Goal: Information Seeking & Learning: Learn about a topic

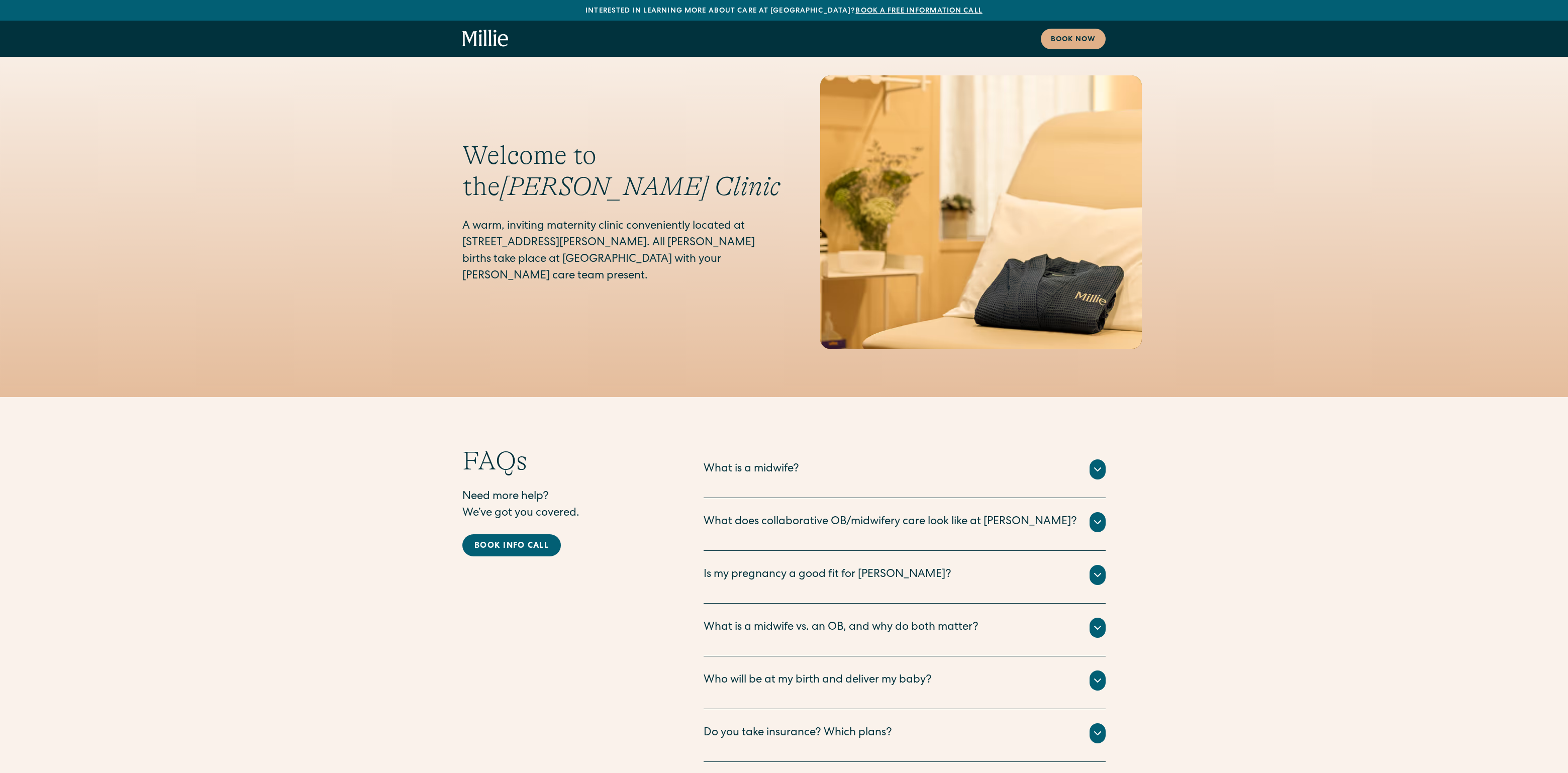
scroll to position [4656, 0]
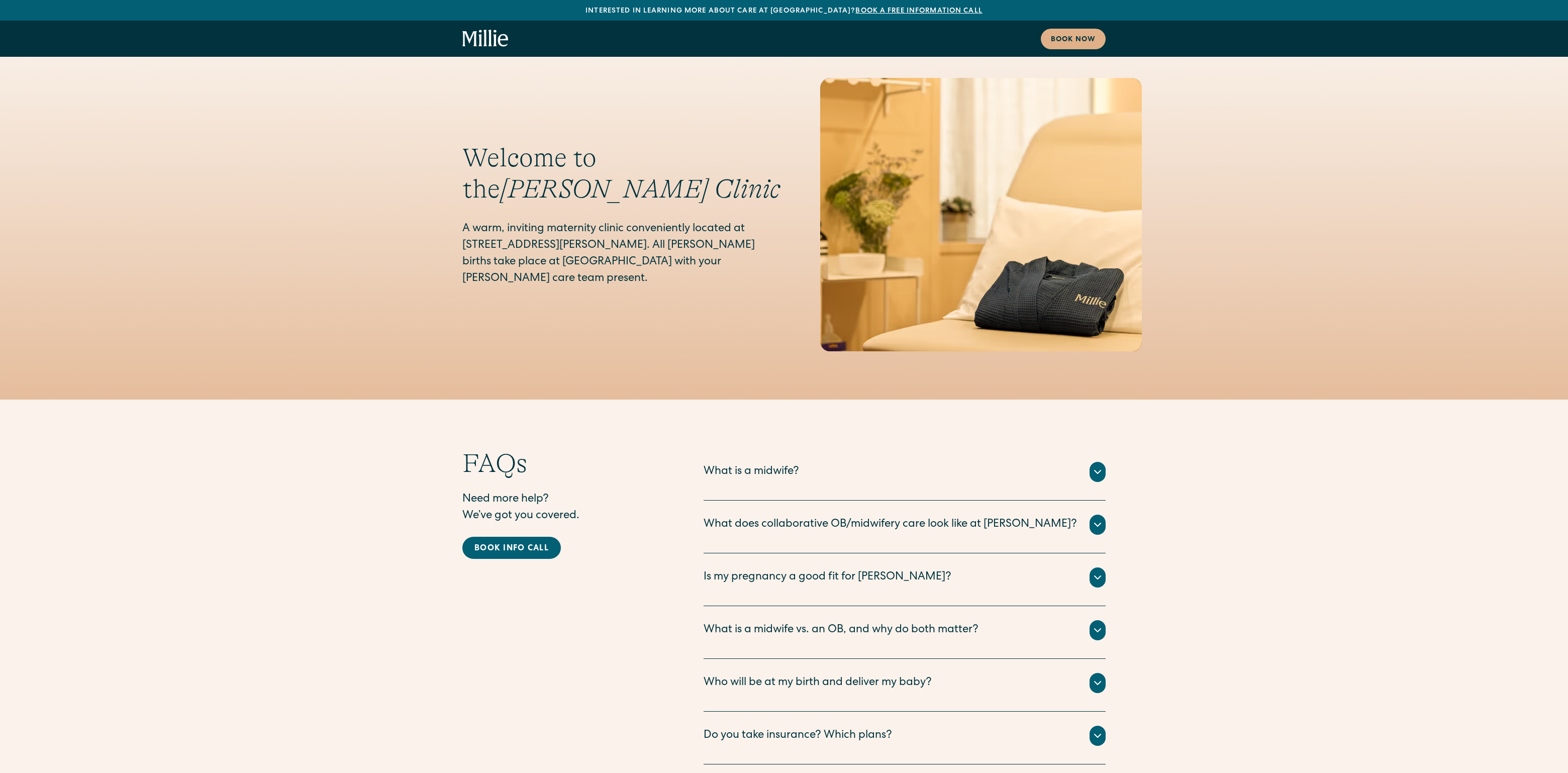
click at [749, 464] on div "What is a midwife?" at bounding box center [751, 472] width 96 height 17
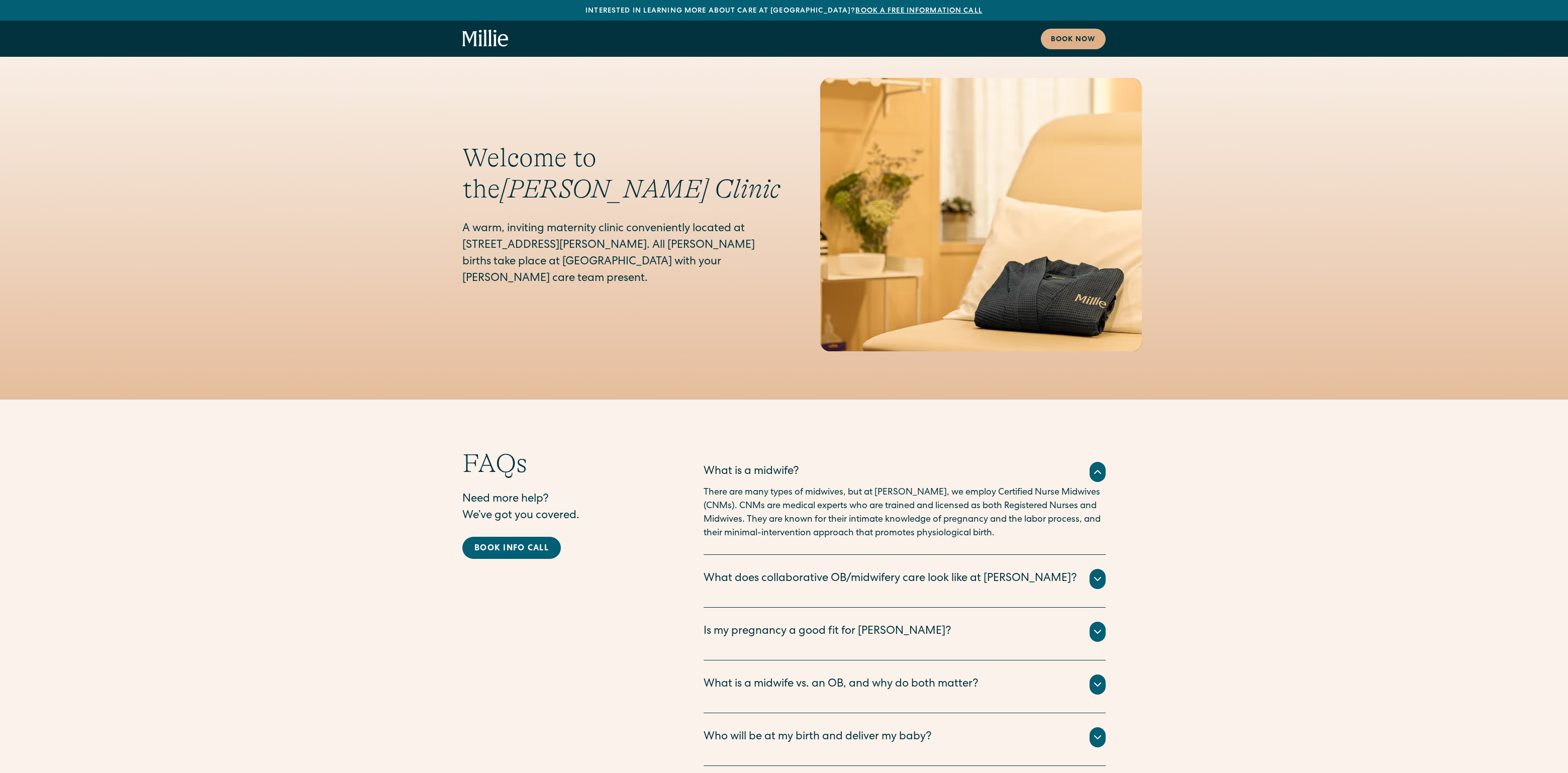
click at [721, 571] on div "What does collaborative OB/midwifery care look like at [PERSON_NAME]?" at bounding box center [890, 579] width 374 height 17
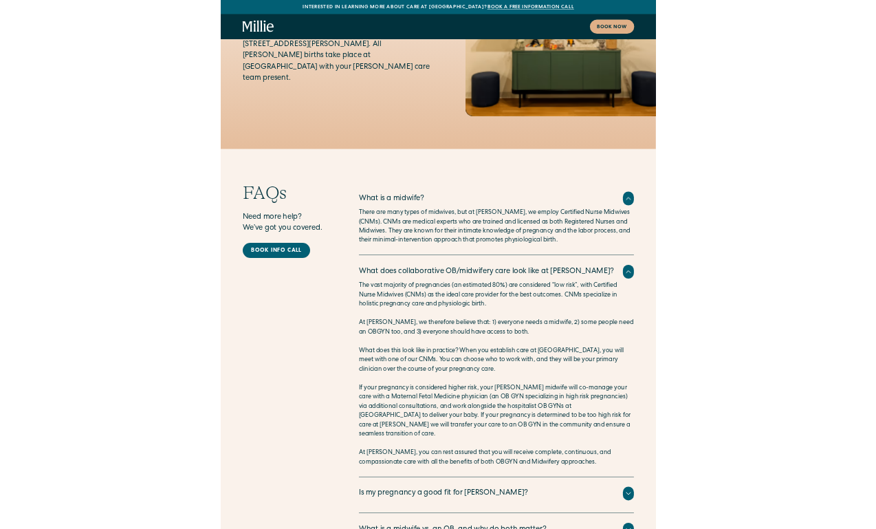
scroll to position [6522, 0]
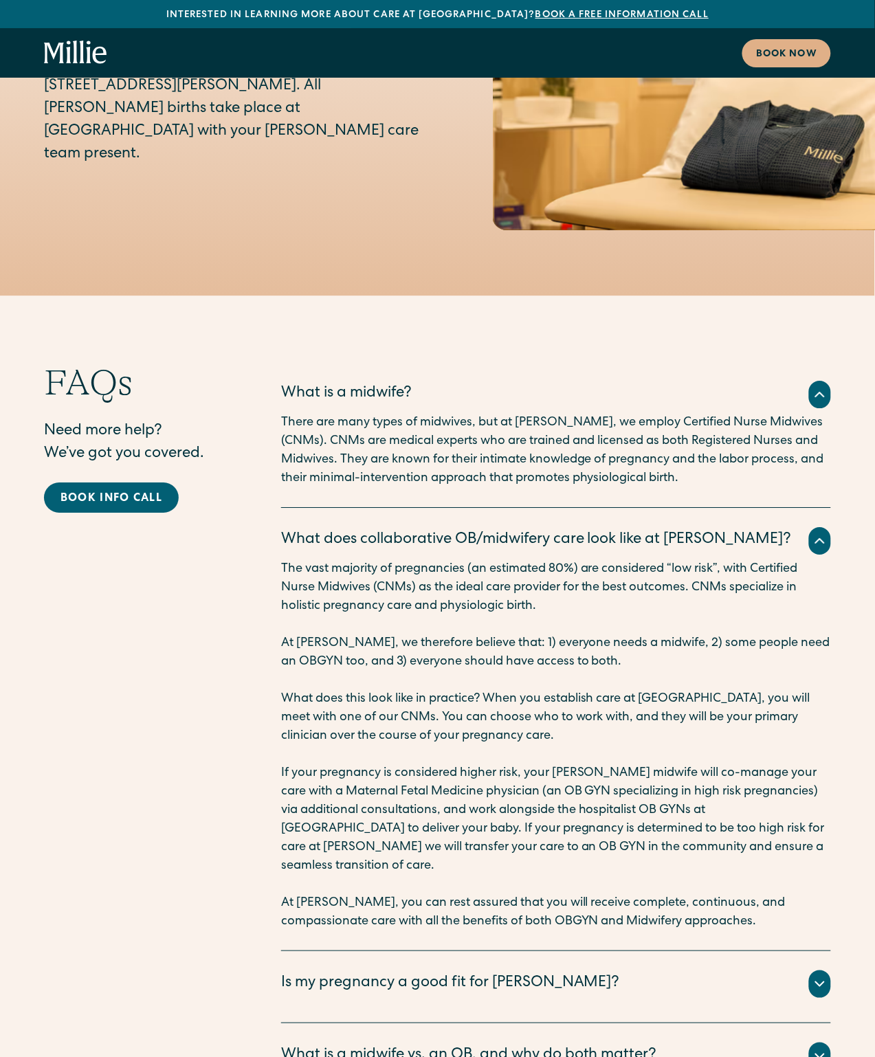
click at [826, 386] on icon at bounding box center [820, 394] width 16 height 16
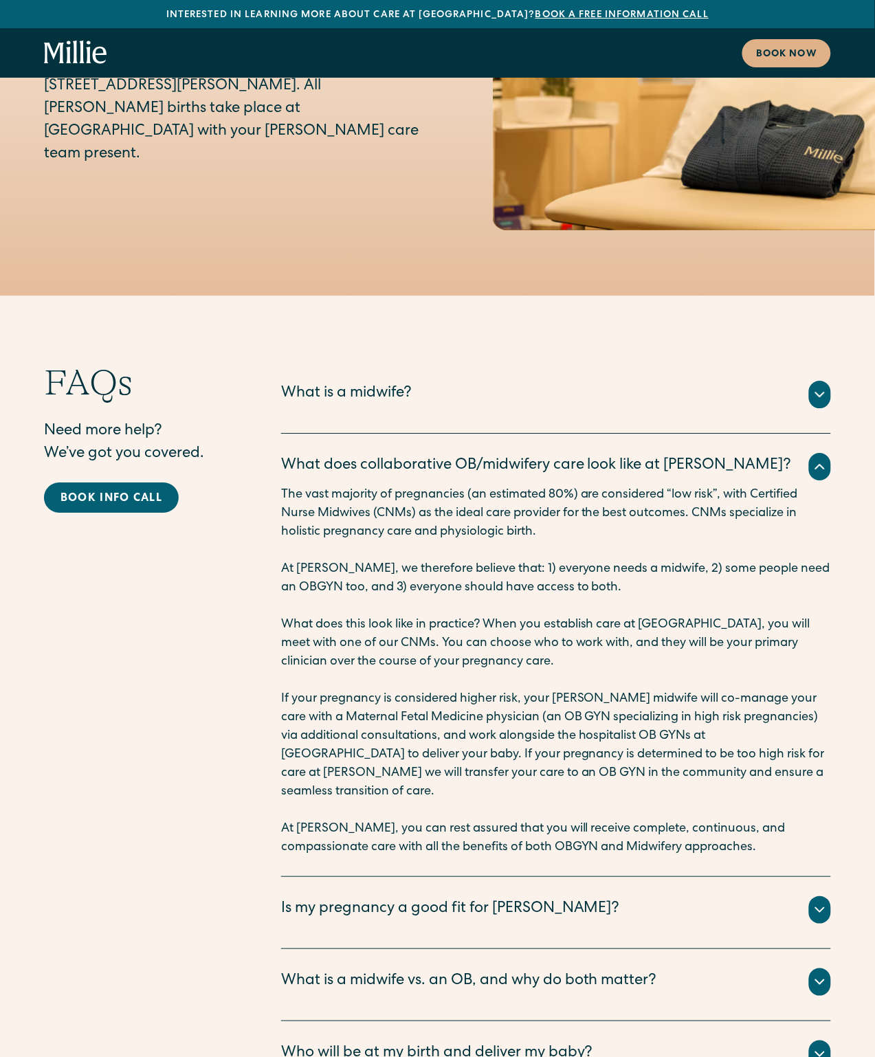
click at [822, 459] on icon at bounding box center [820, 467] width 16 height 16
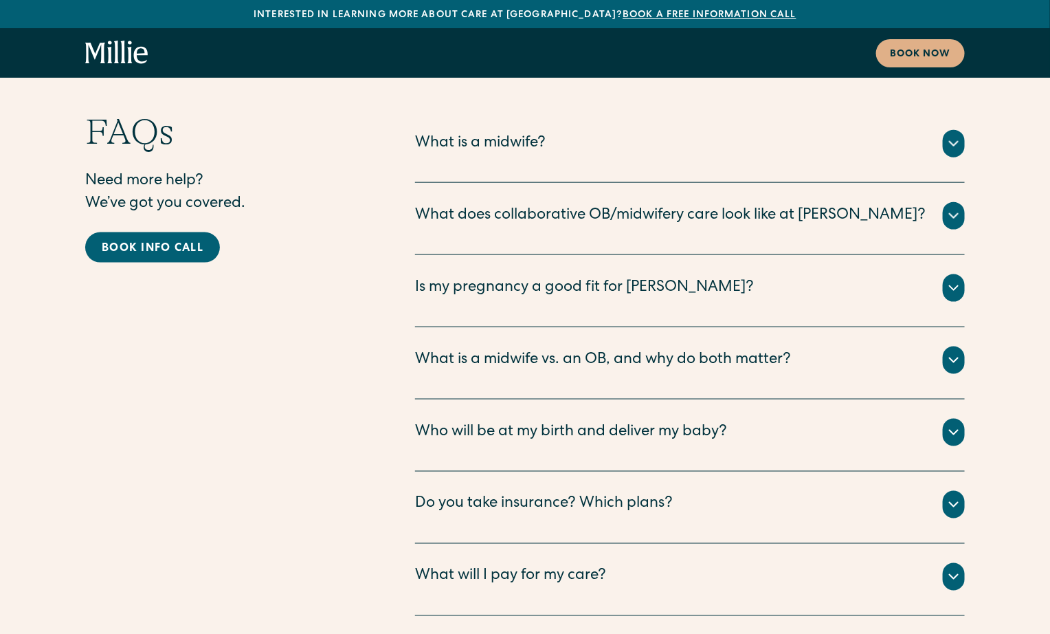
scroll to position [6908, 0]
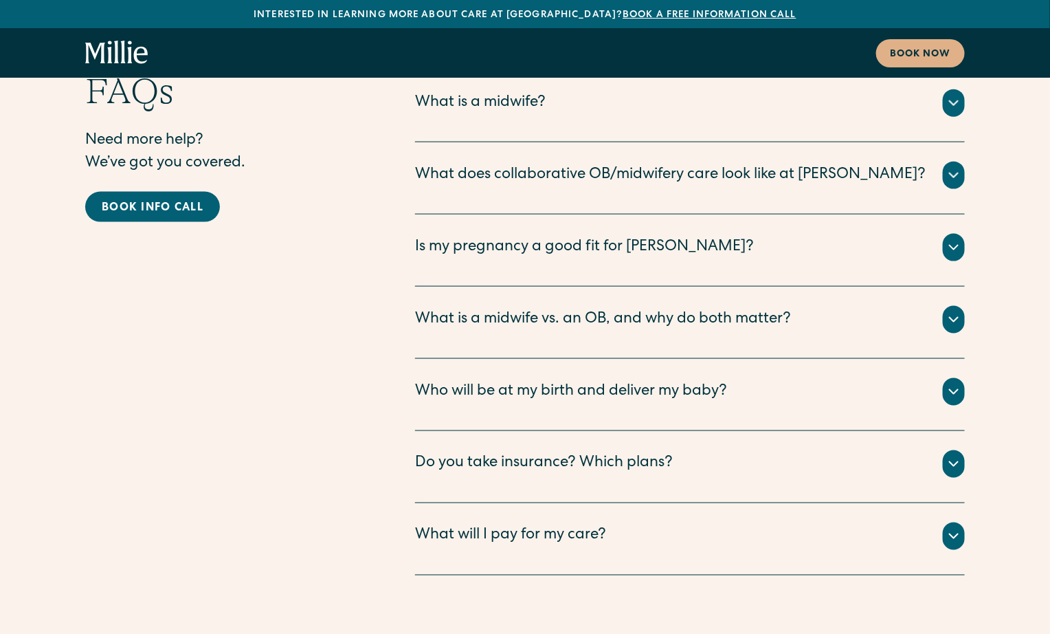
click at [489, 236] on div "Is my pregnancy a good fit for [PERSON_NAME]?" at bounding box center [584, 247] width 339 height 23
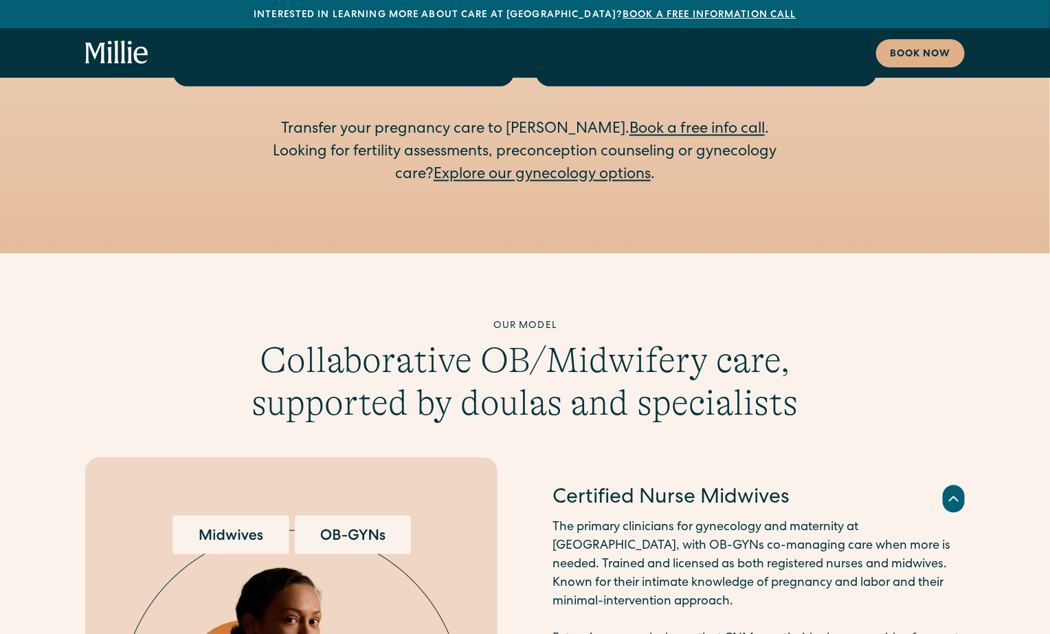
scroll to position [3127, 0]
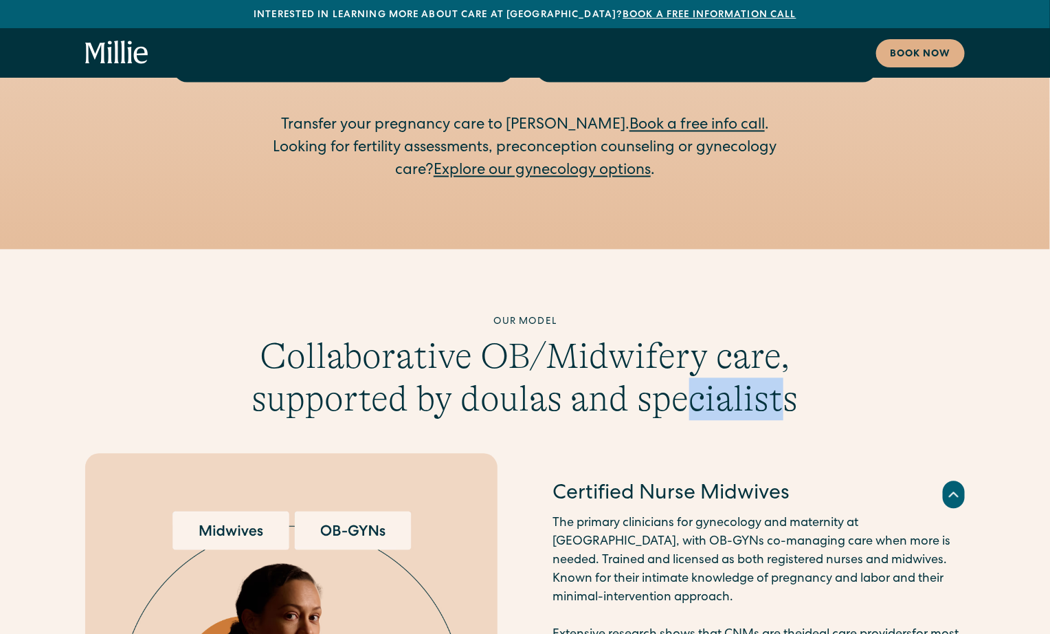
drag, startPoint x: 789, startPoint y: 302, endPoint x: 681, endPoint y: 288, distance: 108.8
click at [681, 335] on h3 "Collaborative OB/Midwifery care, supported by doulas and specialists" at bounding box center [525, 378] width 554 height 86
click at [795, 335] on h3 "Collaborative OB/Midwifery care, supported by doulas and specialists" at bounding box center [525, 378] width 554 height 86
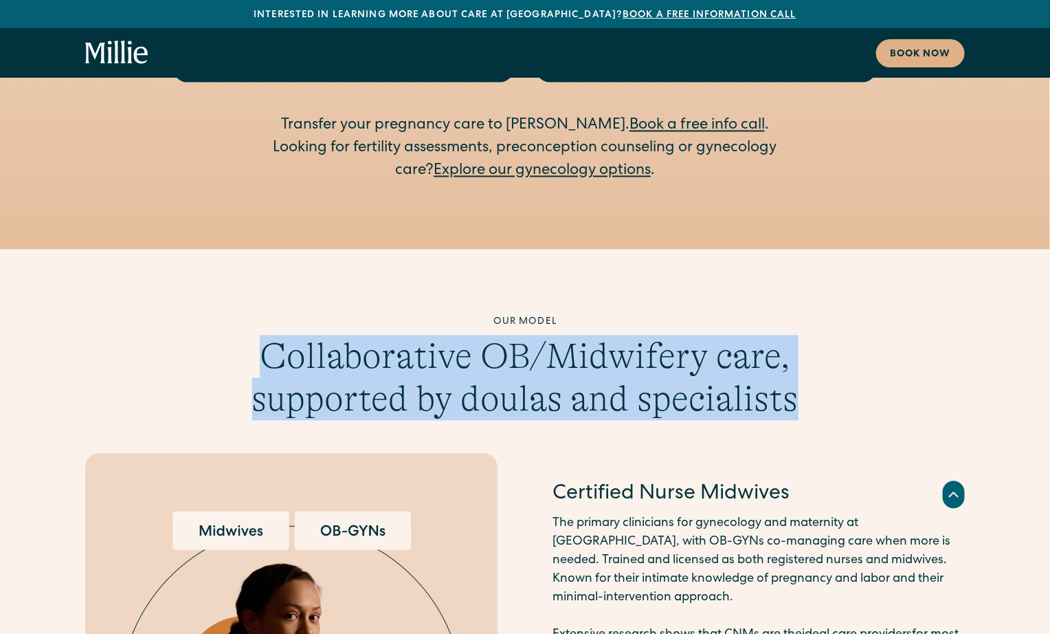
drag, startPoint x: 859, startPoint y: 312, endPoint x: 264, endPoint y: 263, distance: 597.4
click at [264, 316] on div "Our model Collaborative OB/Midwifery care, supported by doulas and specialists" at bounding box center [525, 369] width 880 height 106
copy h3 "Collaborative OB/Midwifery care, supported by doulas and specialists"
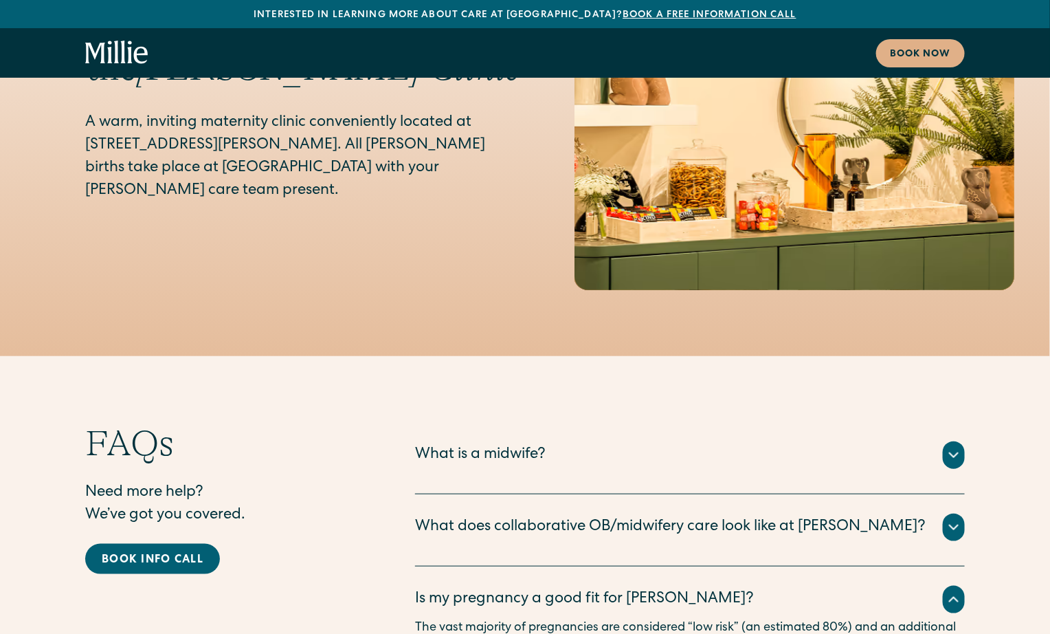
scroll to position [6745, 0]
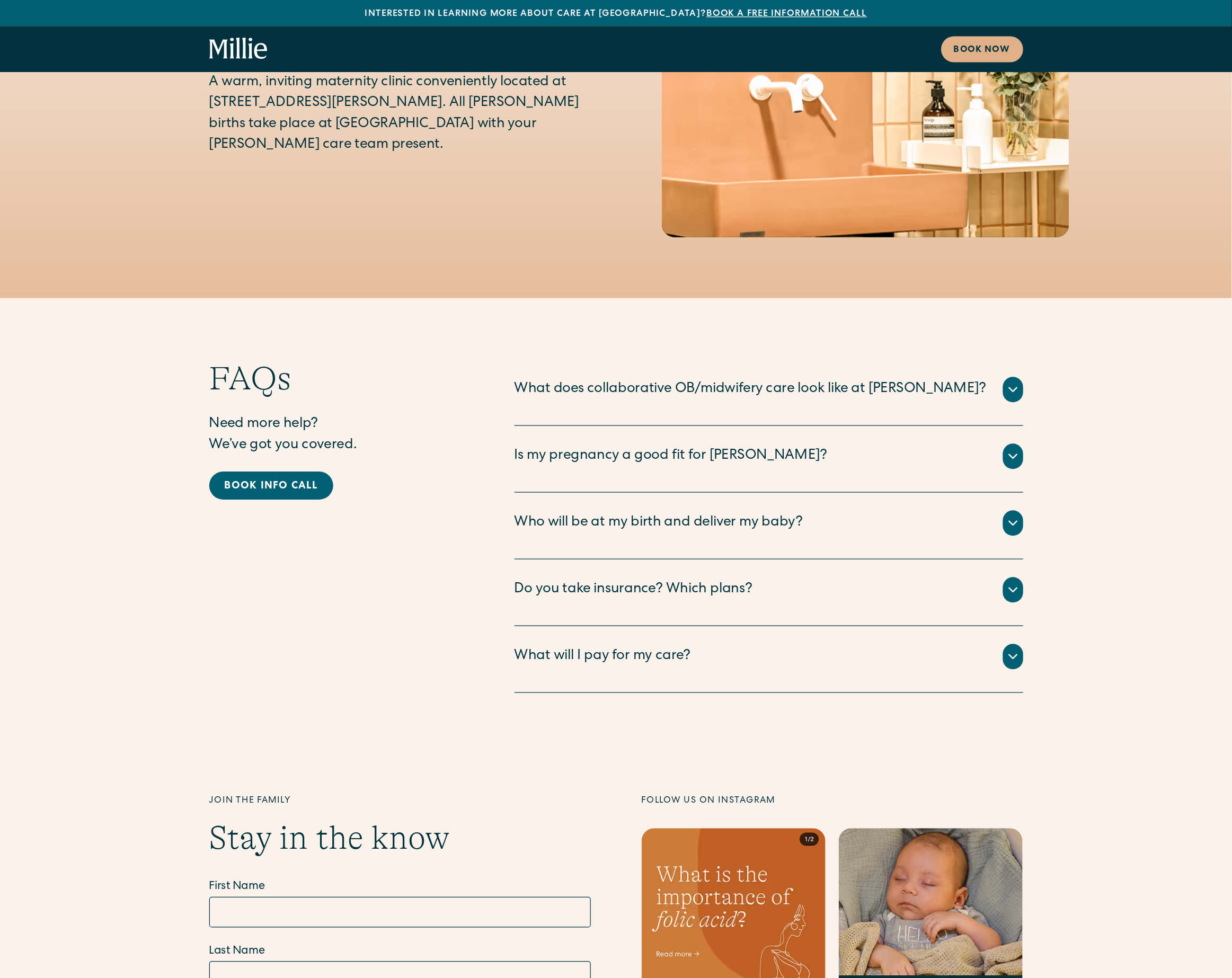
scroll to position [5079, 0]
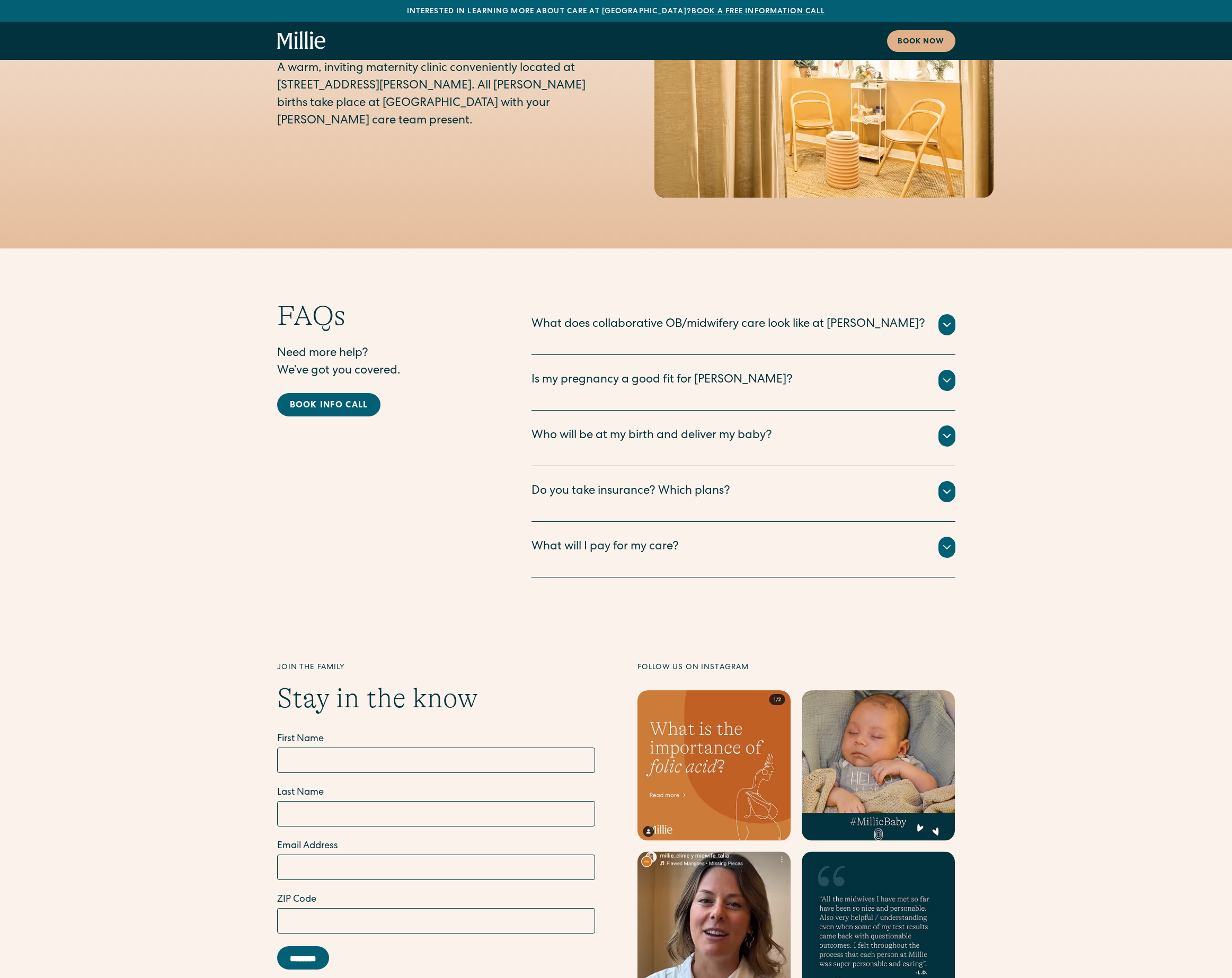
click at [604, 372] on div "Is my pregnancy a good fit for [PERSON_NAME]?" at bounding box center [662, 381] width 261 height 18
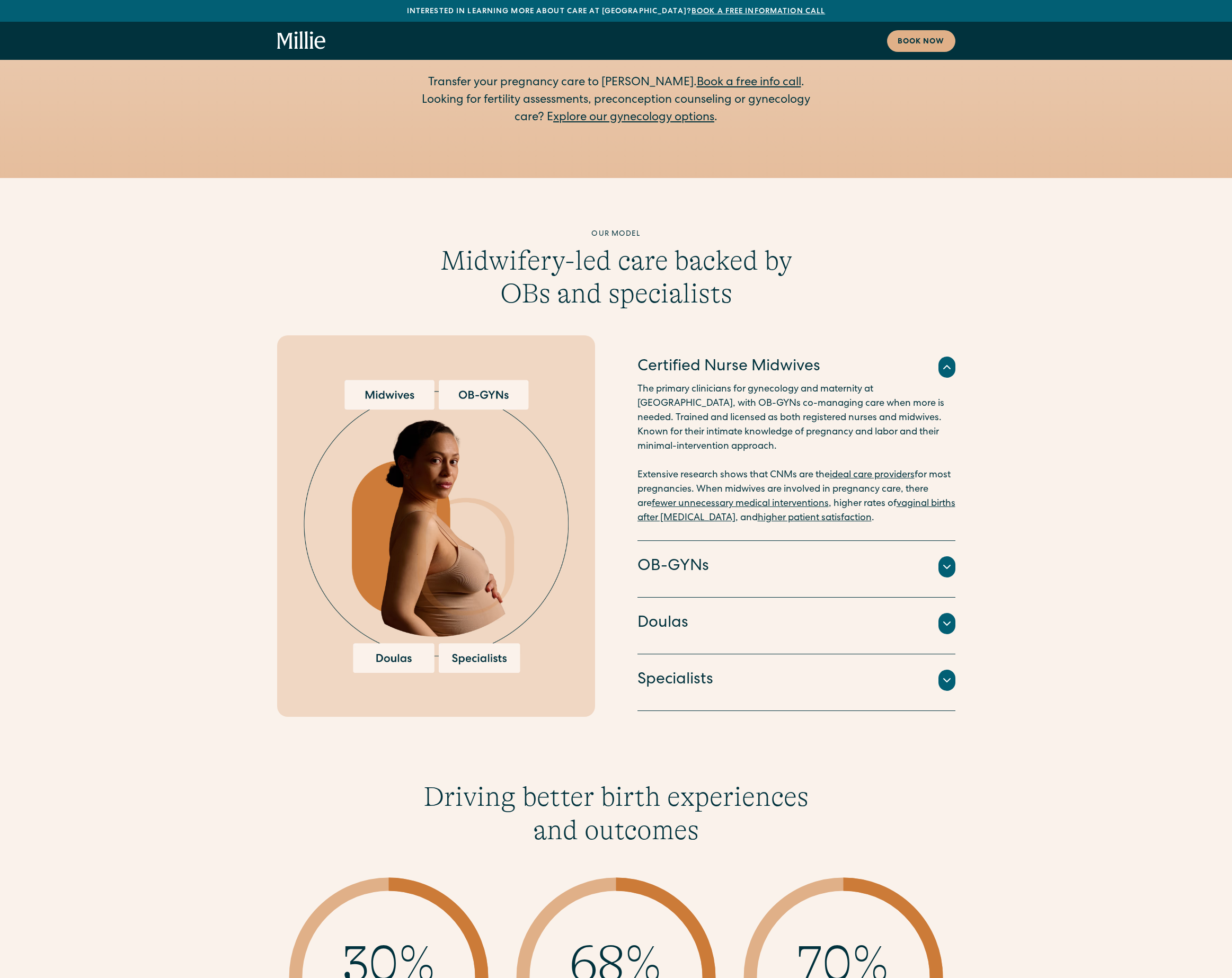
scroll to position [2428, 0]
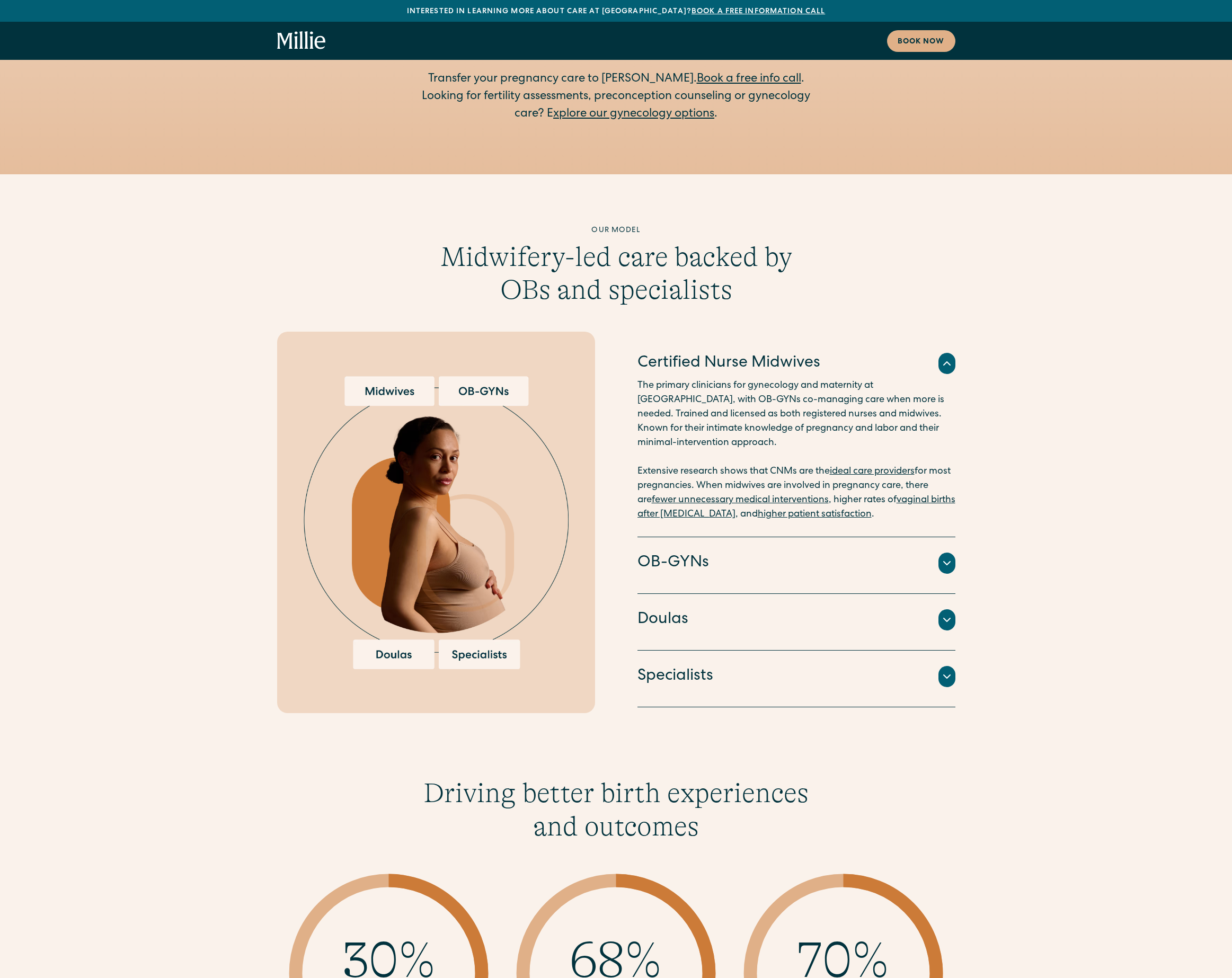
click at [658, 574] on div "Doctors and surgeons trained to perform cesarean sections, vacuum or forcep del…" at bounding box center [796, 576] width 318 height 4
click at [658, 552] on h4 "OB-GYNs" at bounding box center [673, 563] width 72 height 22
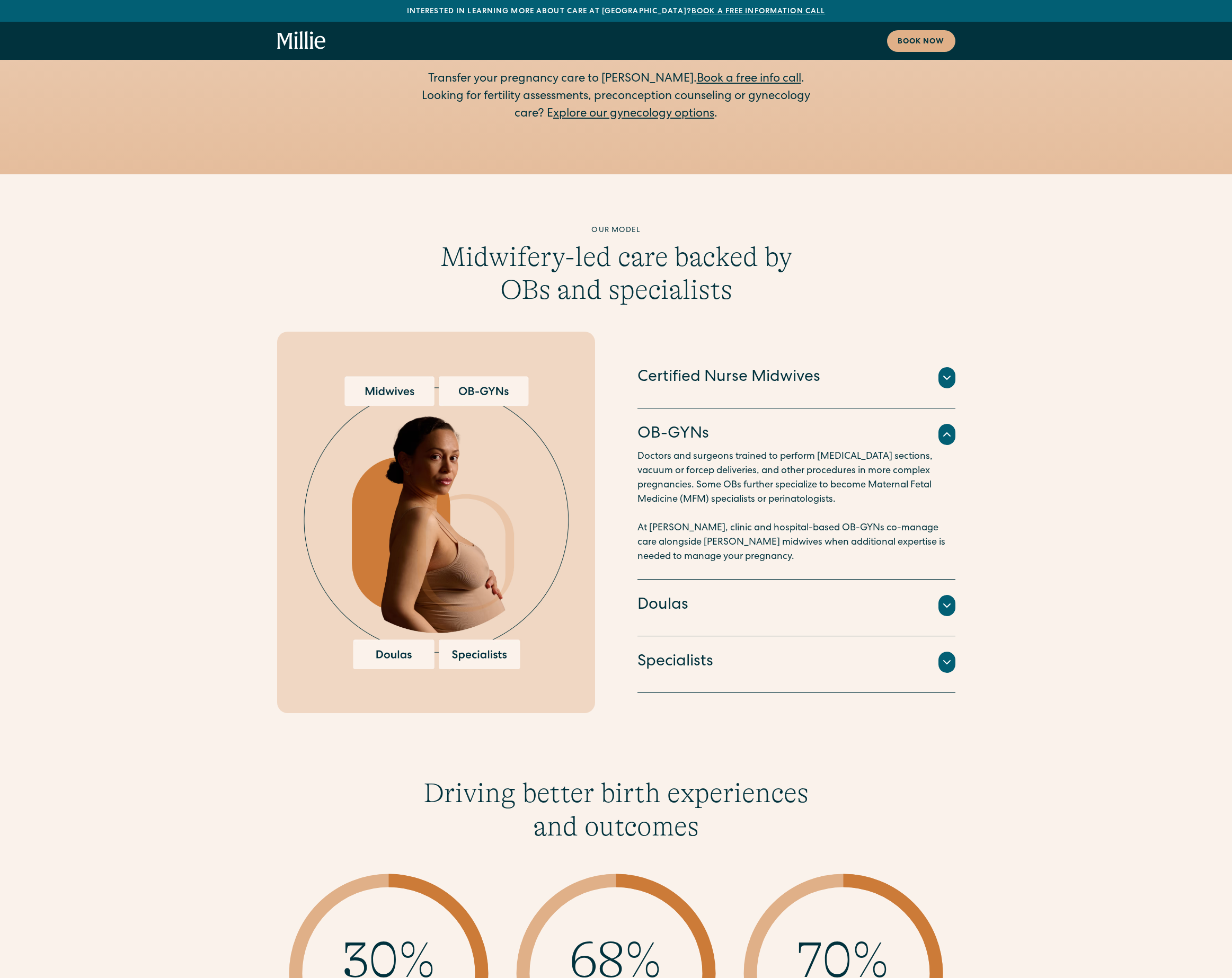
click at [668, 423] on h4 "OB-GYNs" at bounding box center [673, 434] width 72 height 22
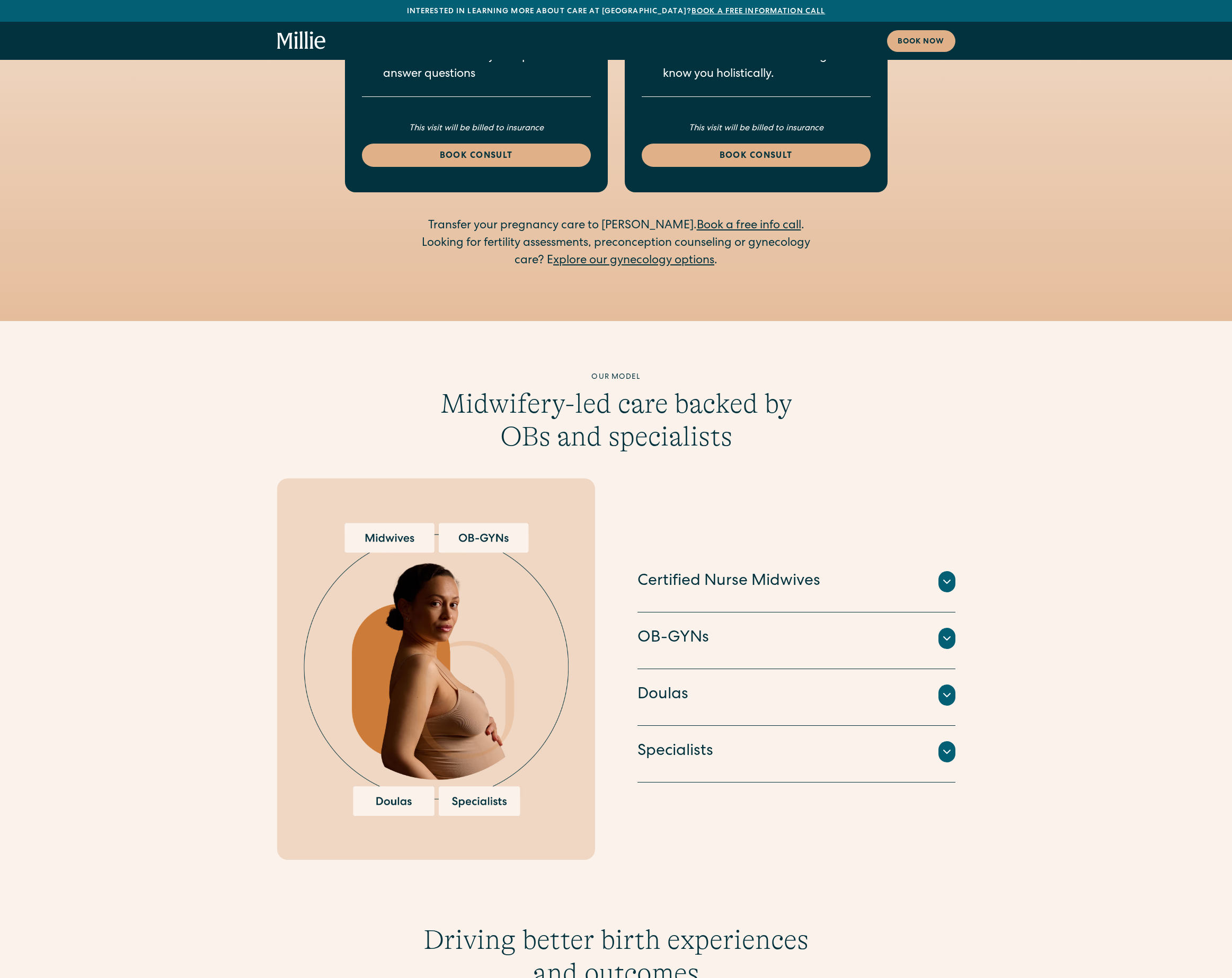
scroll to position [2266, 0]
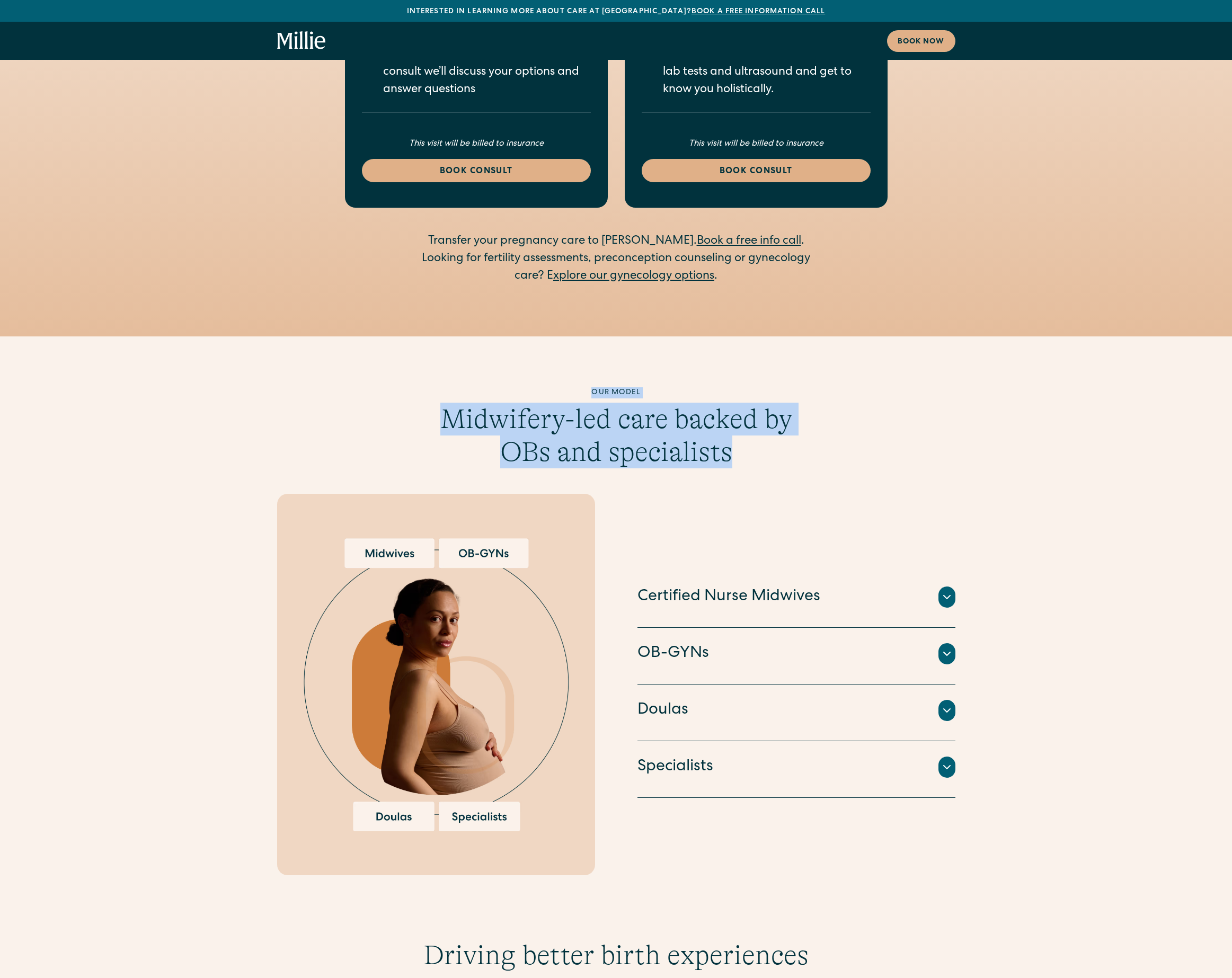
drag, startPoint x: 752, startPoint y: 374, endPoint x: 593, endPoint y: 317, distance: 168.9
click at [593, 388] on div "Our model Midwifery-led care backed by OBs and specialists" at bounding box center [617, 429] width 407 height 82
copy div "Our model Midwifery-led care backed by OBs and specialists"
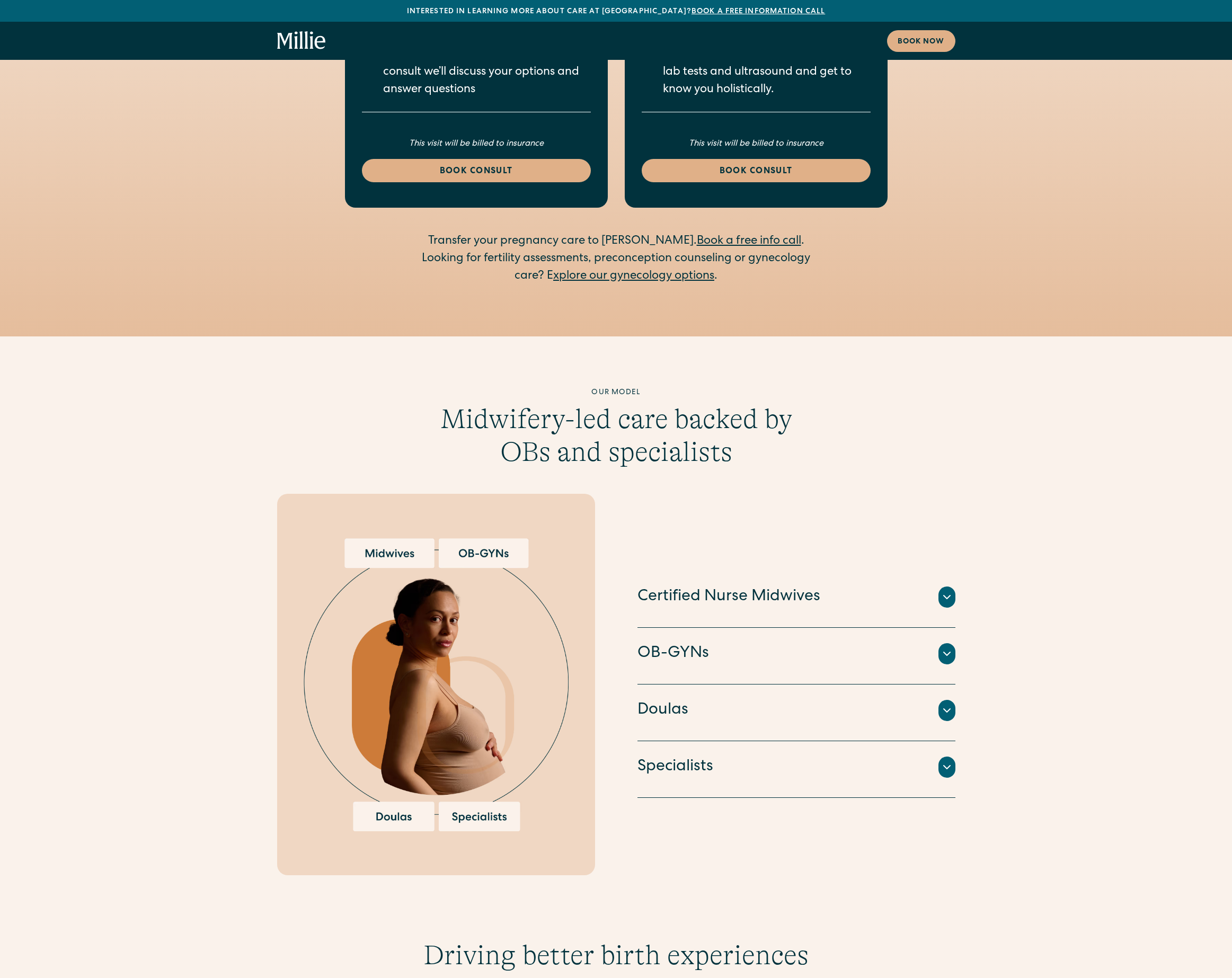
click at [461, 337] on div "Our model Midwifery-led care backed by OBs and specialists Certified Nurse Midw…" at bounding box center [616, 632] width 1232 height 590
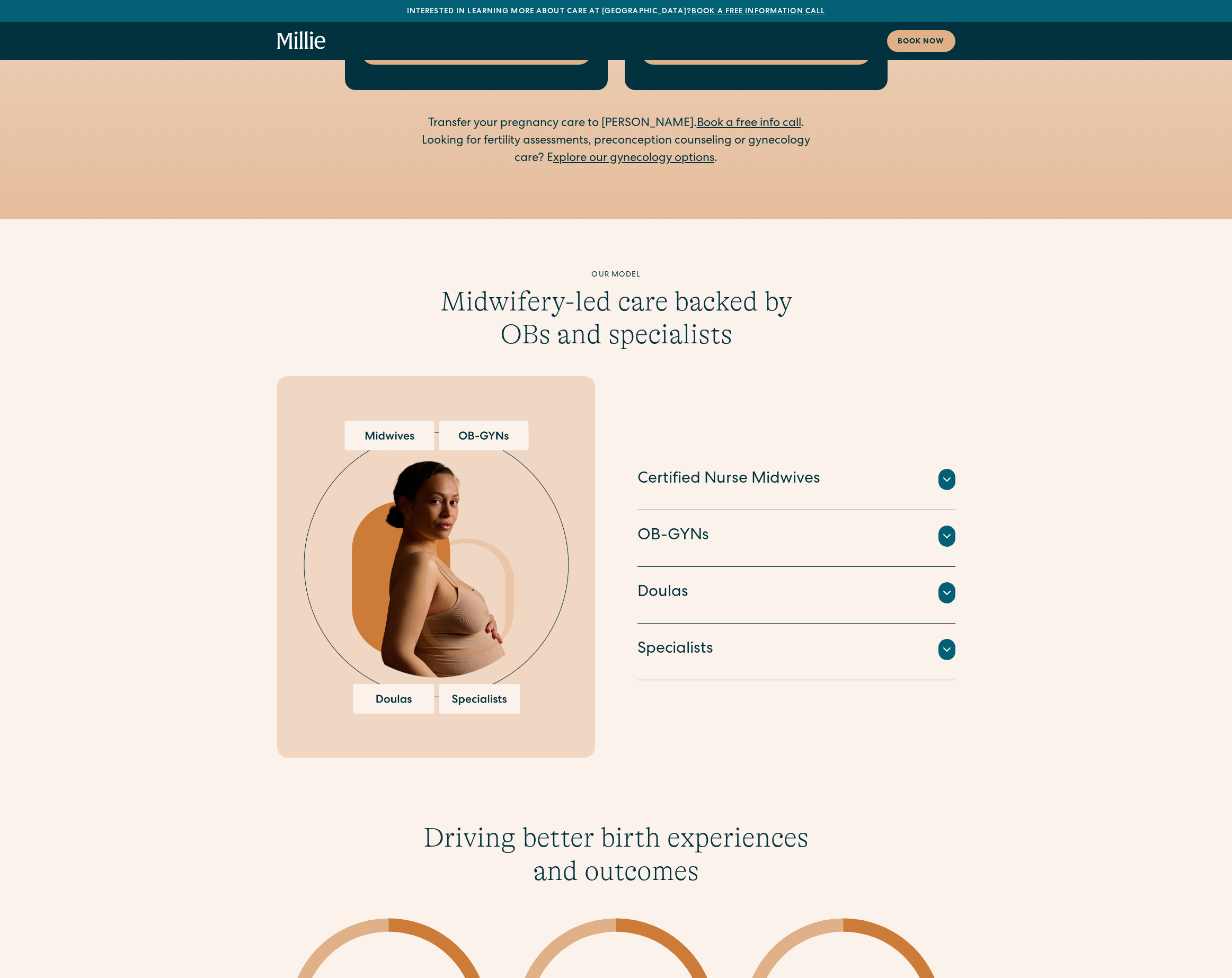
scroll to position [2388, 0]
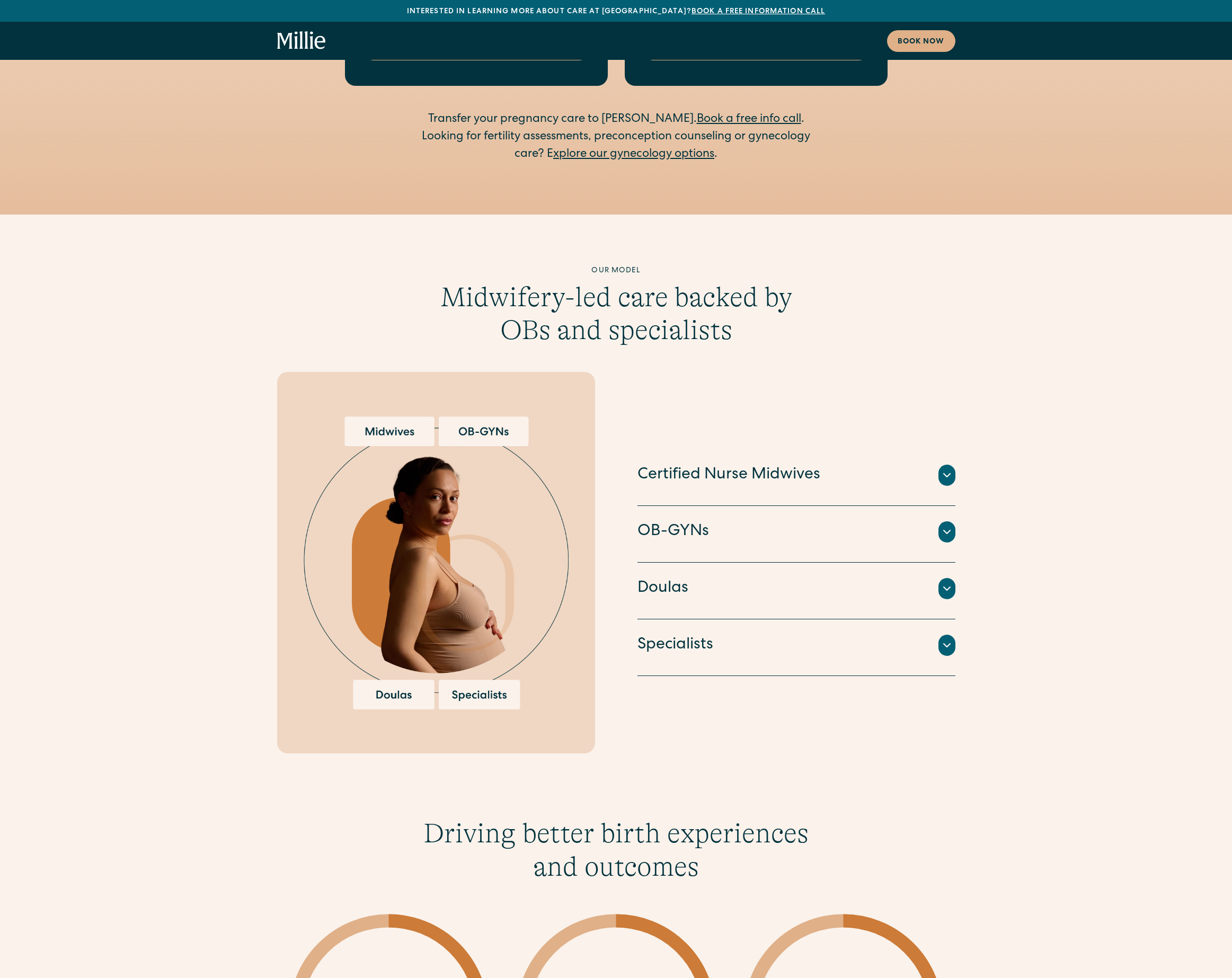
click at [692, 464] on h4 "Certified Nurse Midwives" at bounding box center [729, 475] width 183 height 22
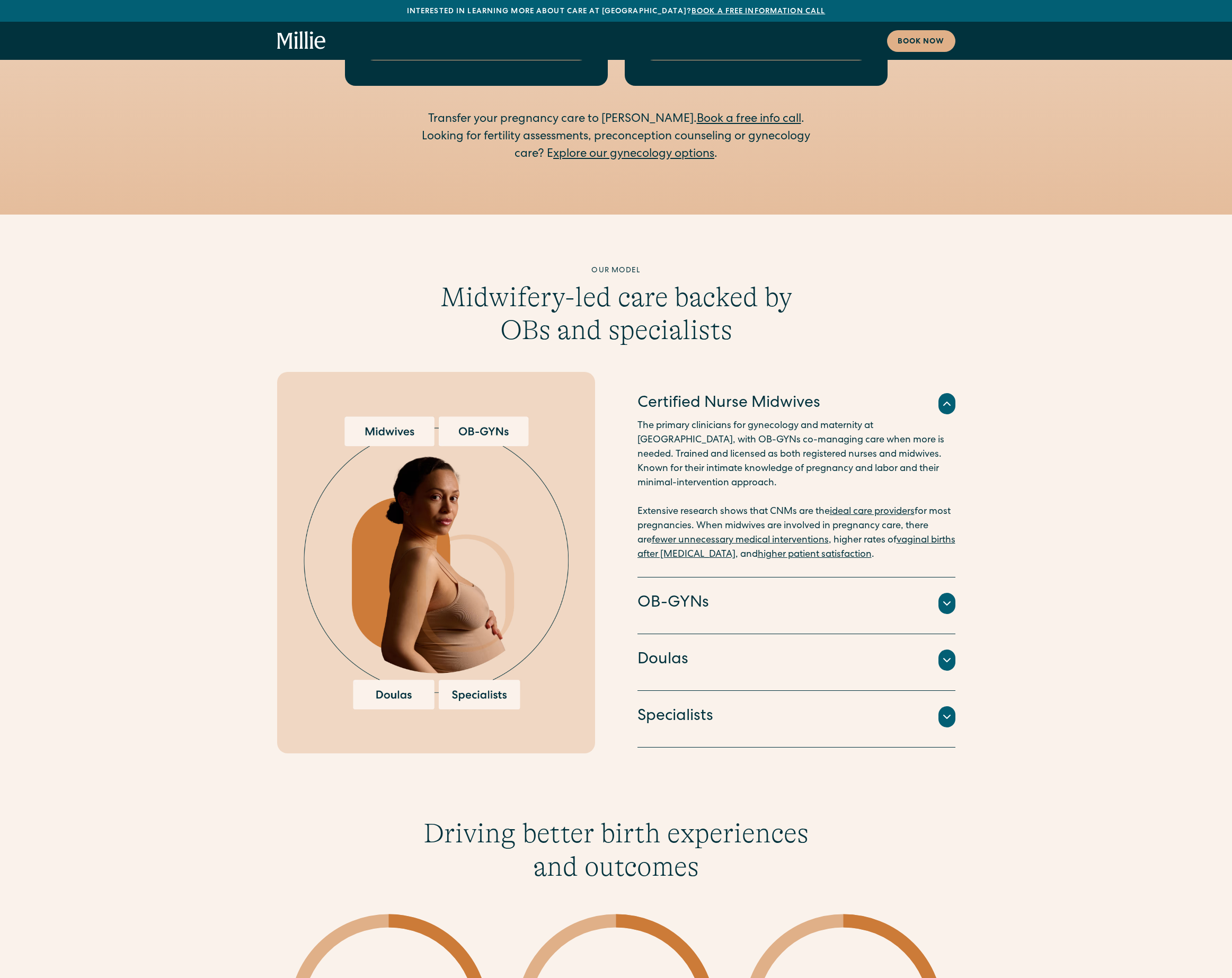
click at [662, 593] on h4 "OB-GYNs" at bounding box center [673, 603] width 72 height 22
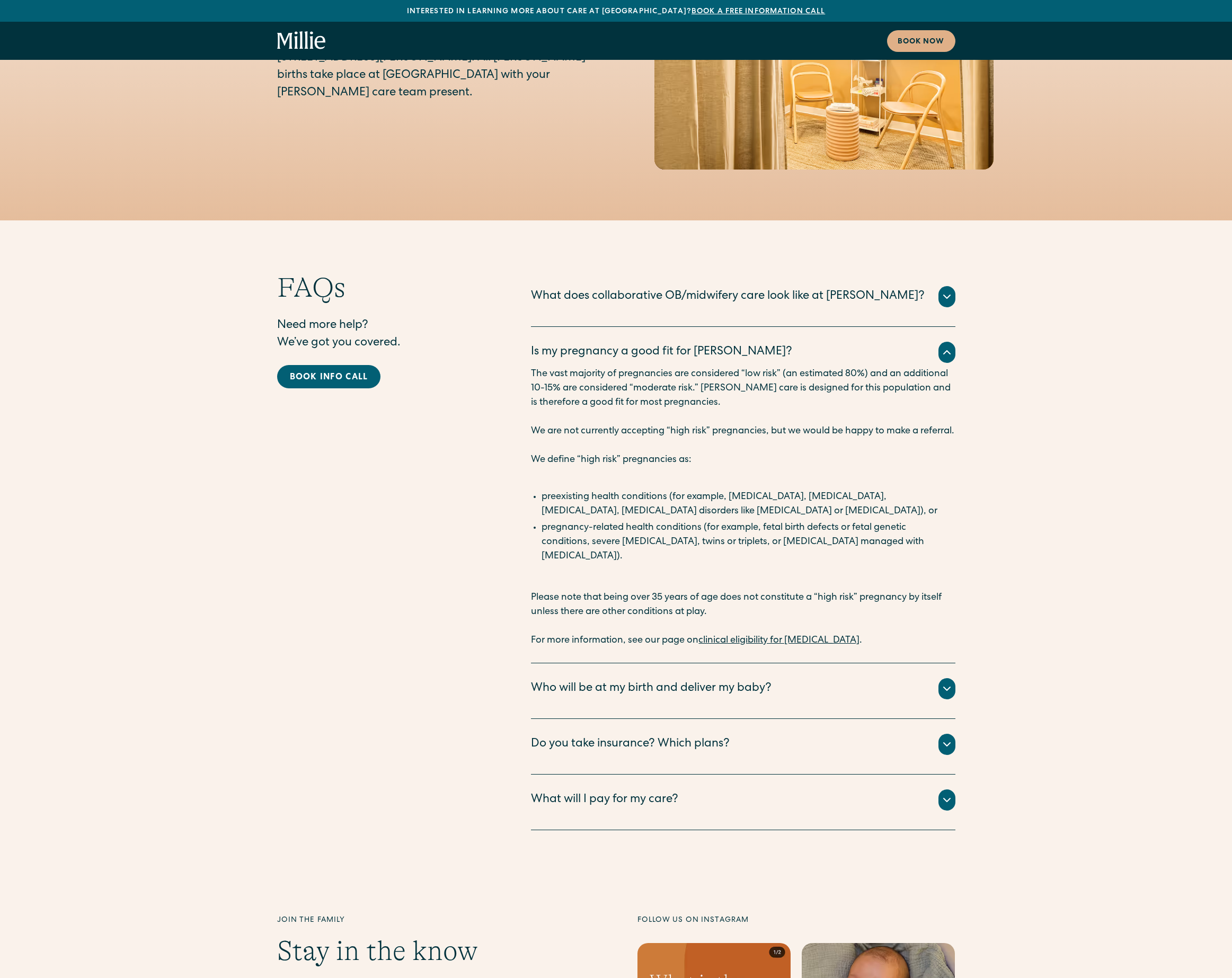
scroll to position [5104, 0]
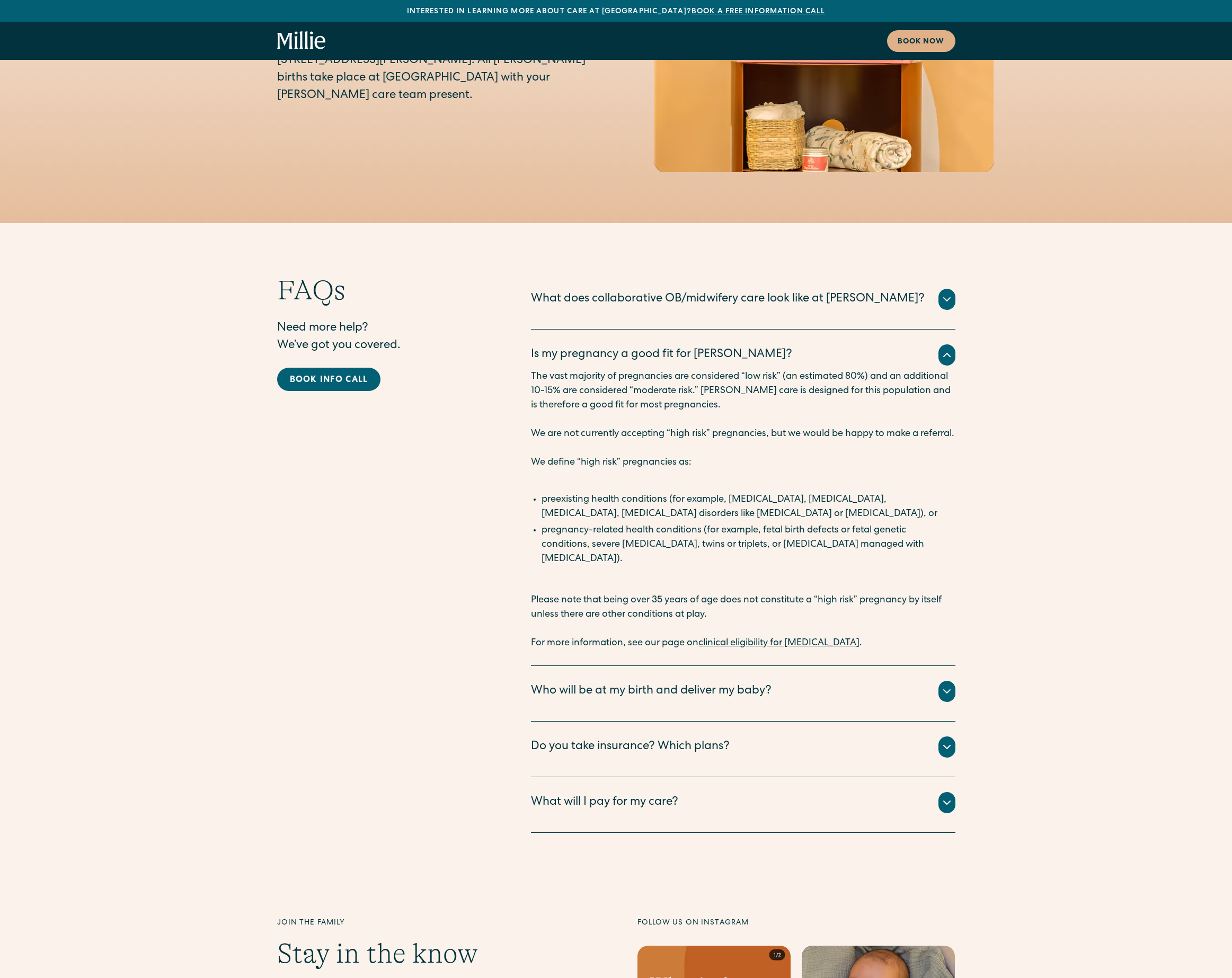
click at [597, 347] on div "Is my pregnancy a good fit for [PERSON_NAME]?" at bounding box center [661, 355] width 261 height 18
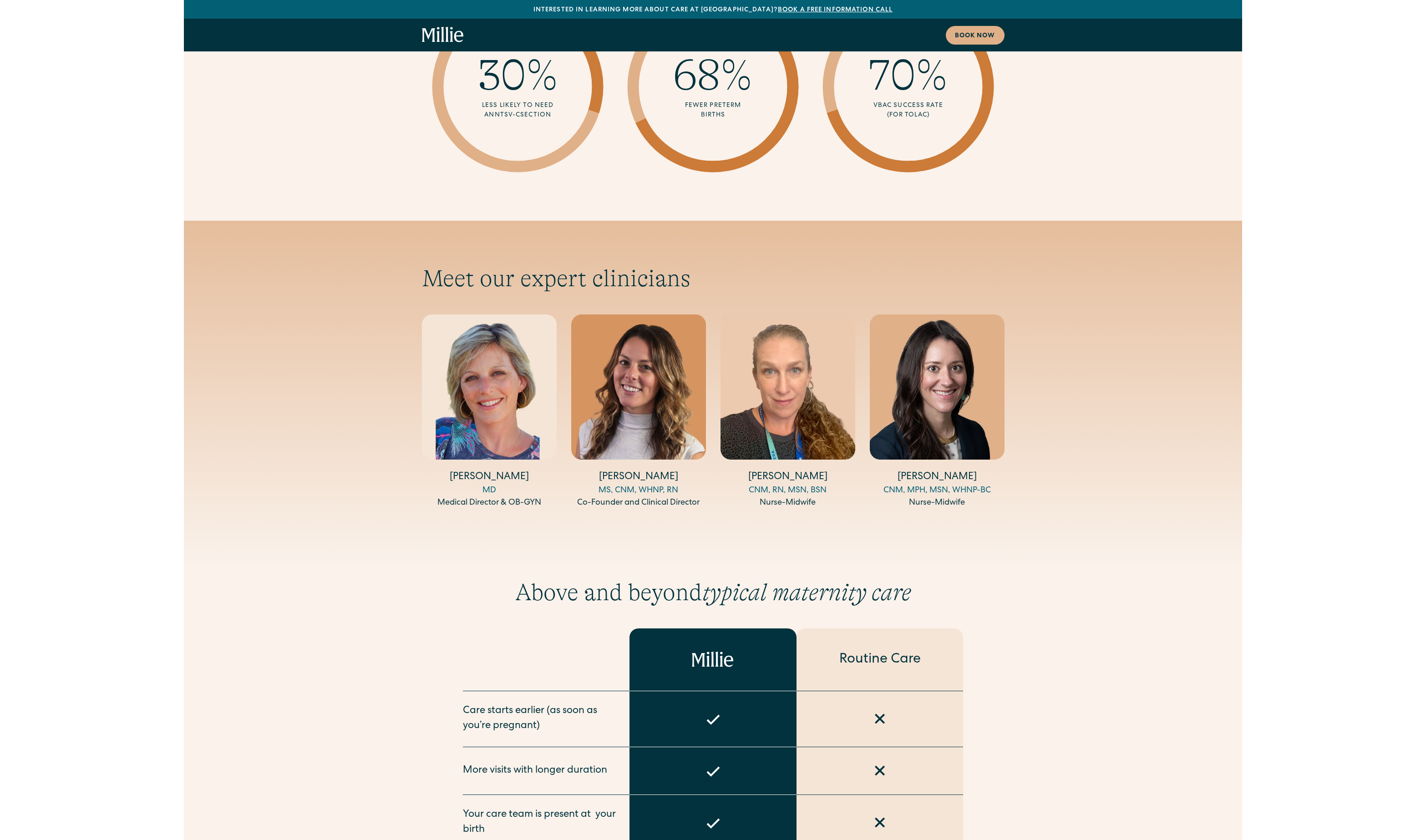
scroll to position [2846, 0]
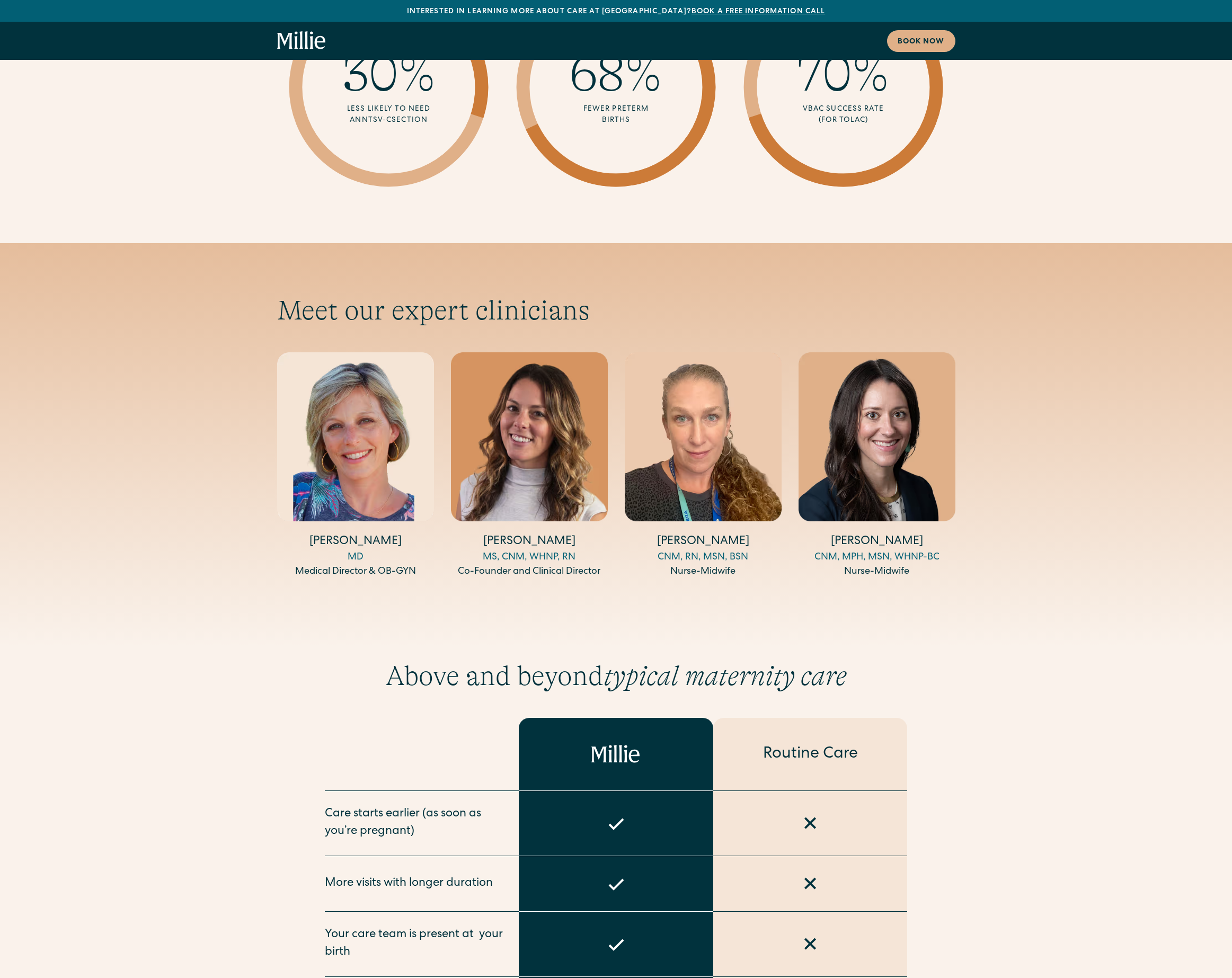
click at [606, 494] on div "Talia Borgo MS, CNM, WHNP, RN Co-Founder and Clinical Director" at bounding box center [529, 465] width 157 height 227
click at [471, 465] on div "Talia Borgo MS, CNM, WHNP, RN Co-Founder and Clinical Director" at bounding box center [529, 465] width 157 height 227
click at [339, 475] on div "Amy Kane MD Medical Director & OB-GYN" at bounding box center [355, 465] width 157 height 227
click at [391, 477] on div "Amy Kane MD Medical Director & OB-GYN" at bounding box center [355, 465] width 157 height 227
drag, startPoint x: 466, startPoint y: 228, endPoint x: 290, endPoint y: 239, distance: 176.3
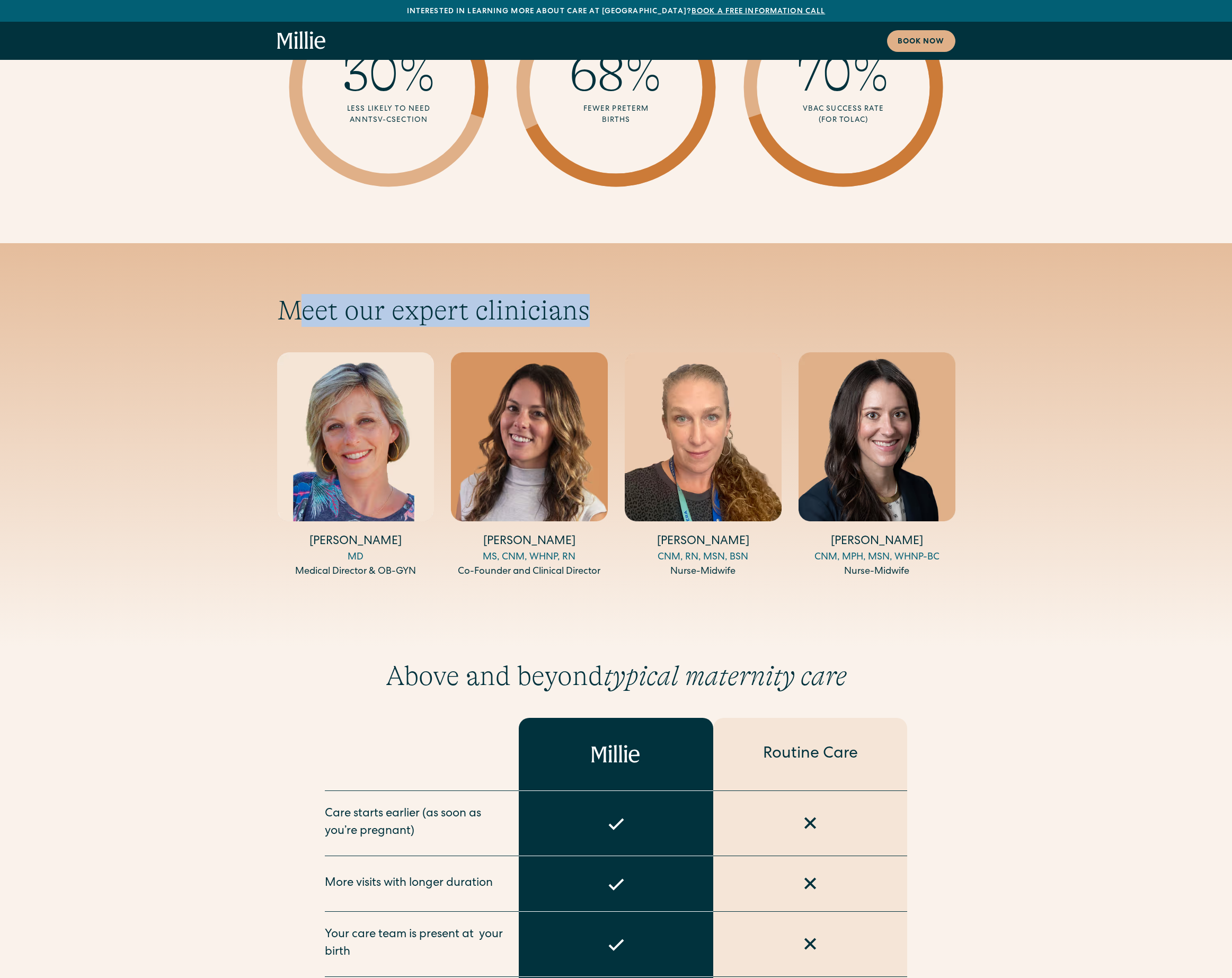
click at [290, 294] on h2 "Meet our expert clinicians" at bounding box center [617, 311] width 678 height 33
drag, startPoint x: 293, startPoint y: 237, endPoint x: 591, endPoint y: 237, distance: 298.0
click at [591, 294] on h2 "Meet our expert clinicians" at bounding box center [617, 311] width 678 height 33
copy h2 "Meet our expert clinicians"
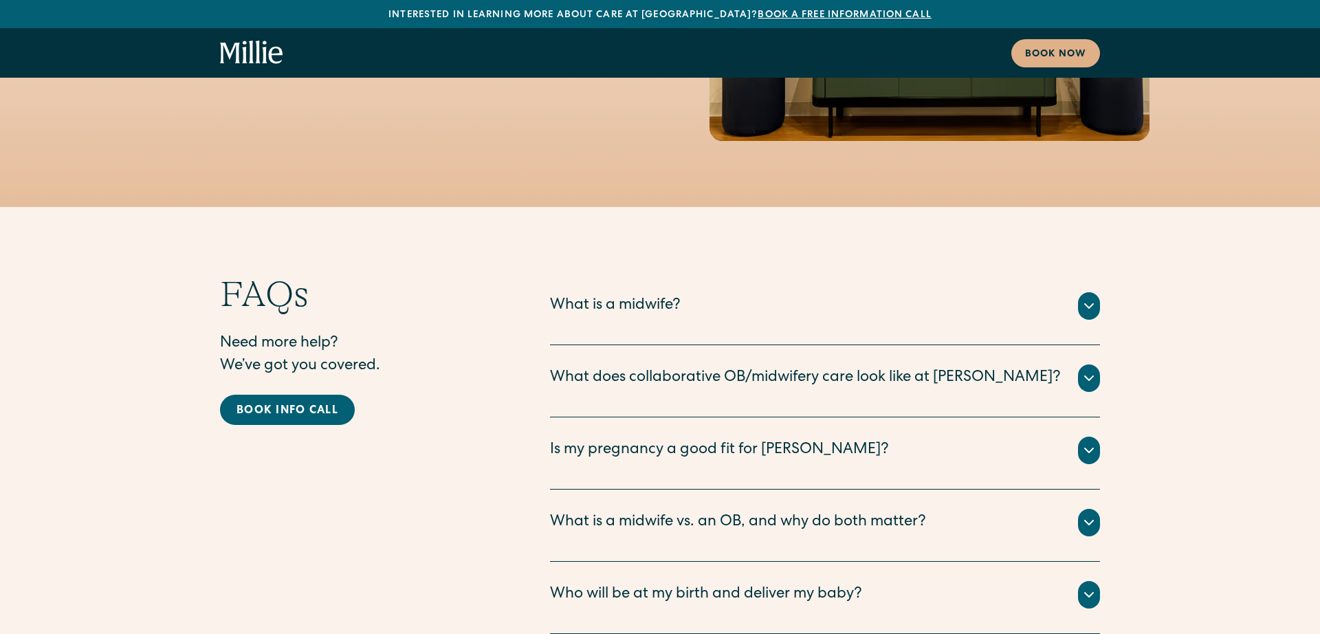
scroll to position [6707, 0]
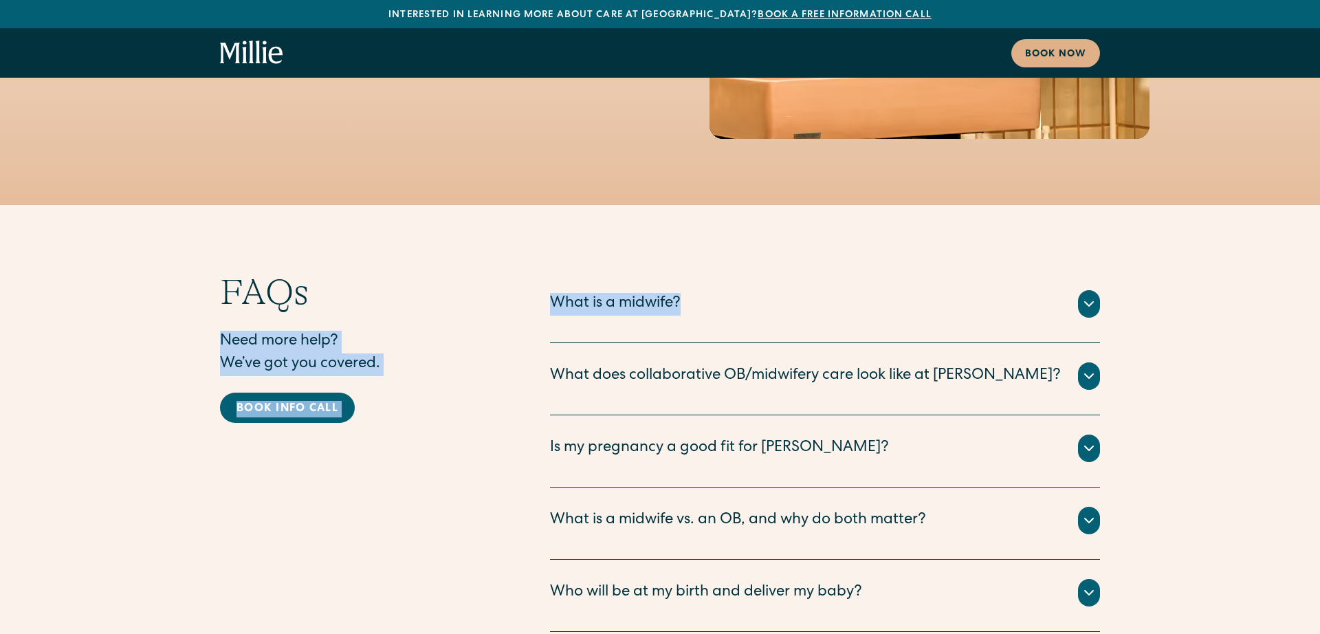
drag, startPoint x: 671, startPoint y: 175, endPoint x: 521, endPoint y: 179, distance: 149.9
click at [521, 271] on div "FAQs Need more help? We’ve got you covered. Book info call What is a midwife? T…" at bounding box center [660, 523] width 880 height 505
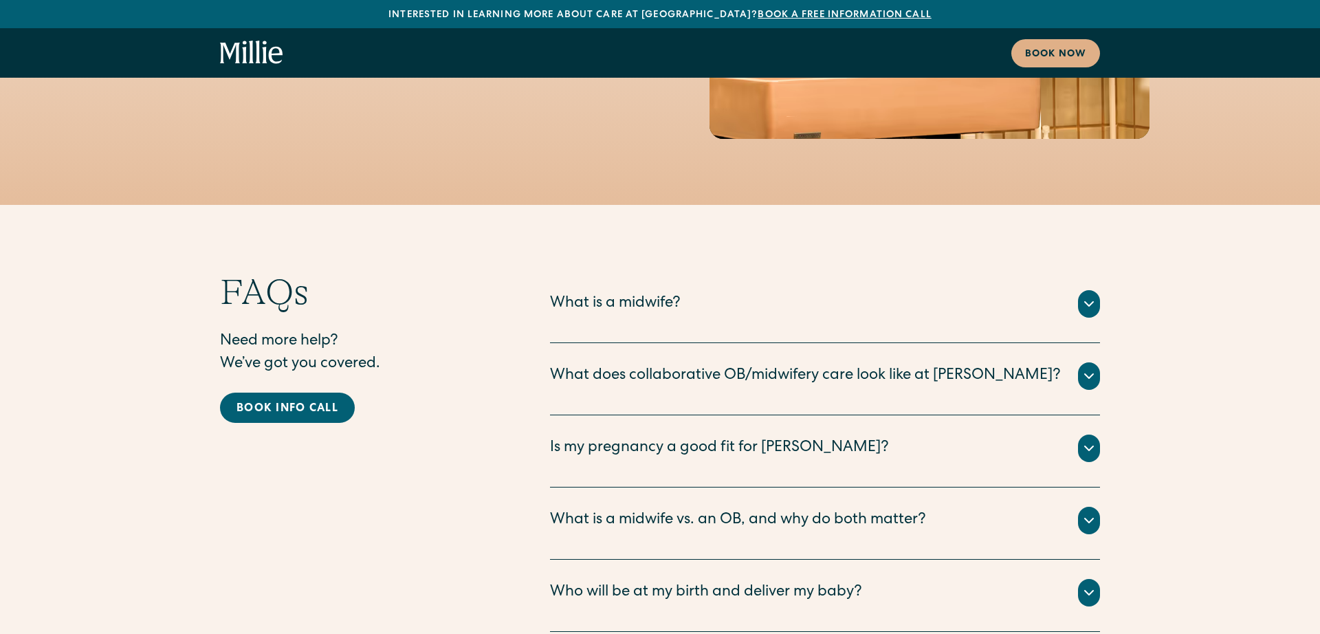
click at [538, 271] on div "FAQs Need more help? We’ve got you covered. Book info call What is a midwife? T…" at bounding box center [660, 523] width 880 height 505
drag, startPoint x: 551, startPoint y: 181, endPoint x: 681, endPoint y: 184, distance: 129.9
click at [682, 290] on div "What is a midwife?" at bounding box center [825, 303] width 550 height 27
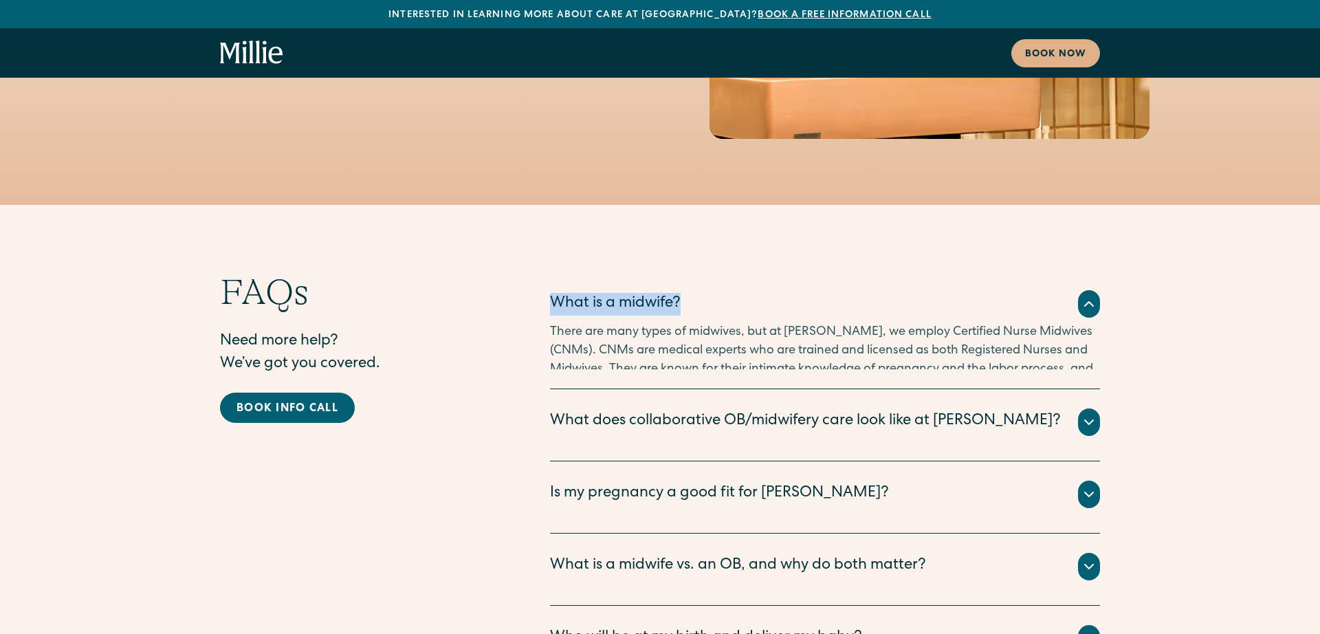
copy div "What is a midwife?"
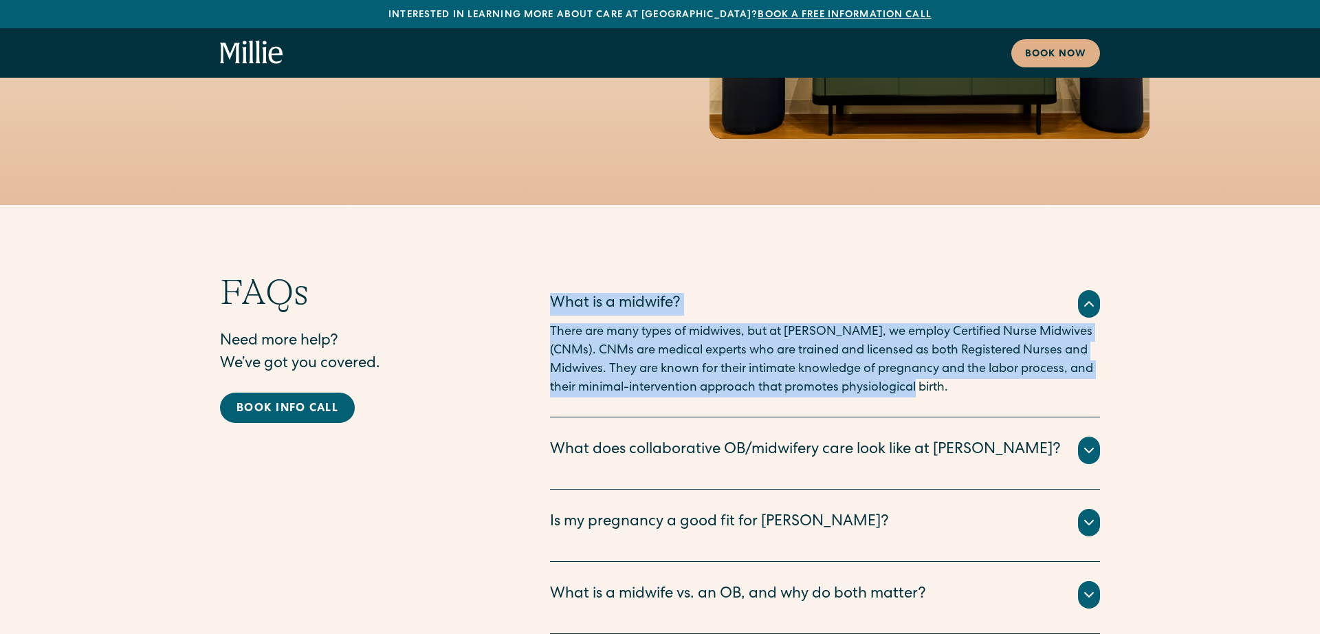
drag, startPoint x: 967, startPoint y: 267, endPoint x: 548, endPoint y: 186, distance: 426.4
click at [548, 271] on div "FAQs Need more help? We’ve got you covered. Book info call What is a midwife? T…" at bounding box center [660, 561] width 880 height 580
copy div "What is a midwife? There are many types of midwives, but at Millie, we employ C…"
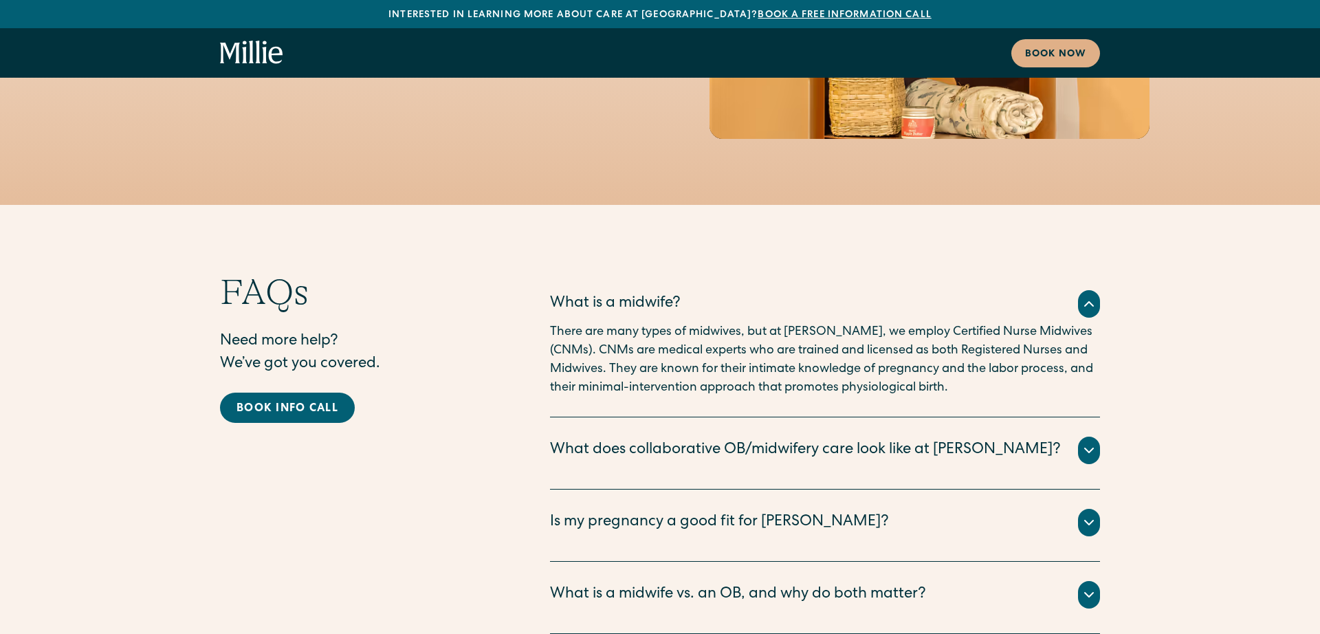
click at [573, 439] on div "What does collaborative OB/midwifery care look like at [PERSON_NAME]?" at bounding box center [805, 450] width 511 height 23
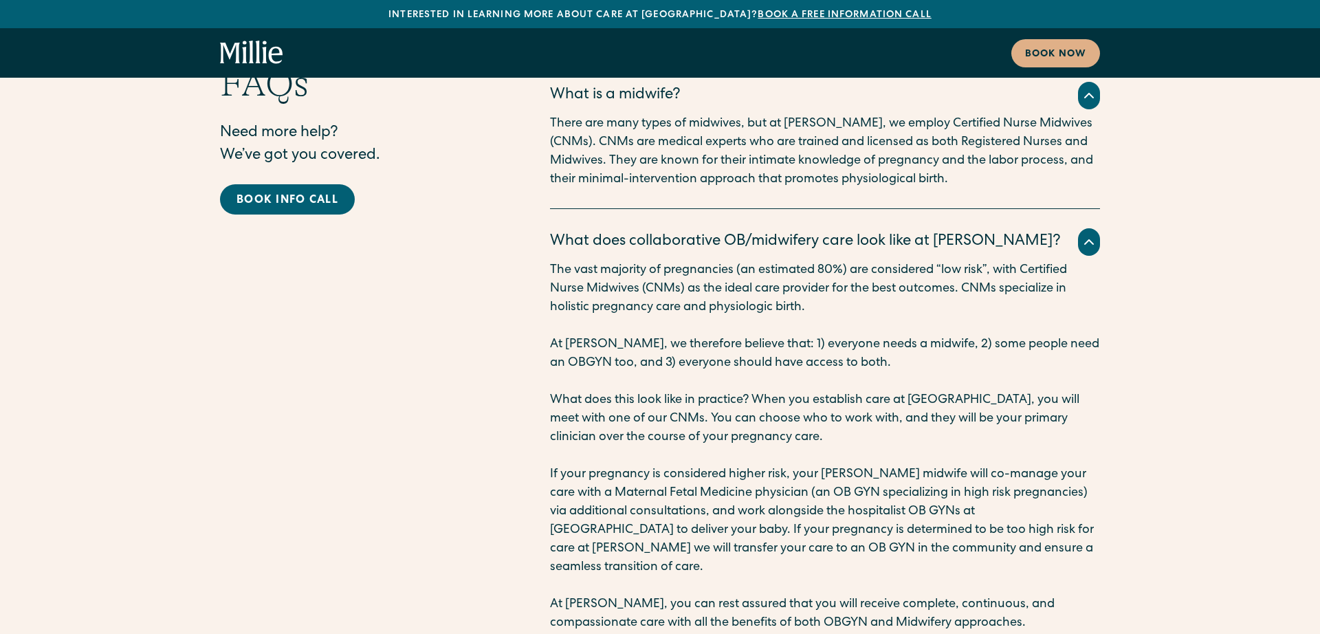
scroll to position [6907, 0]
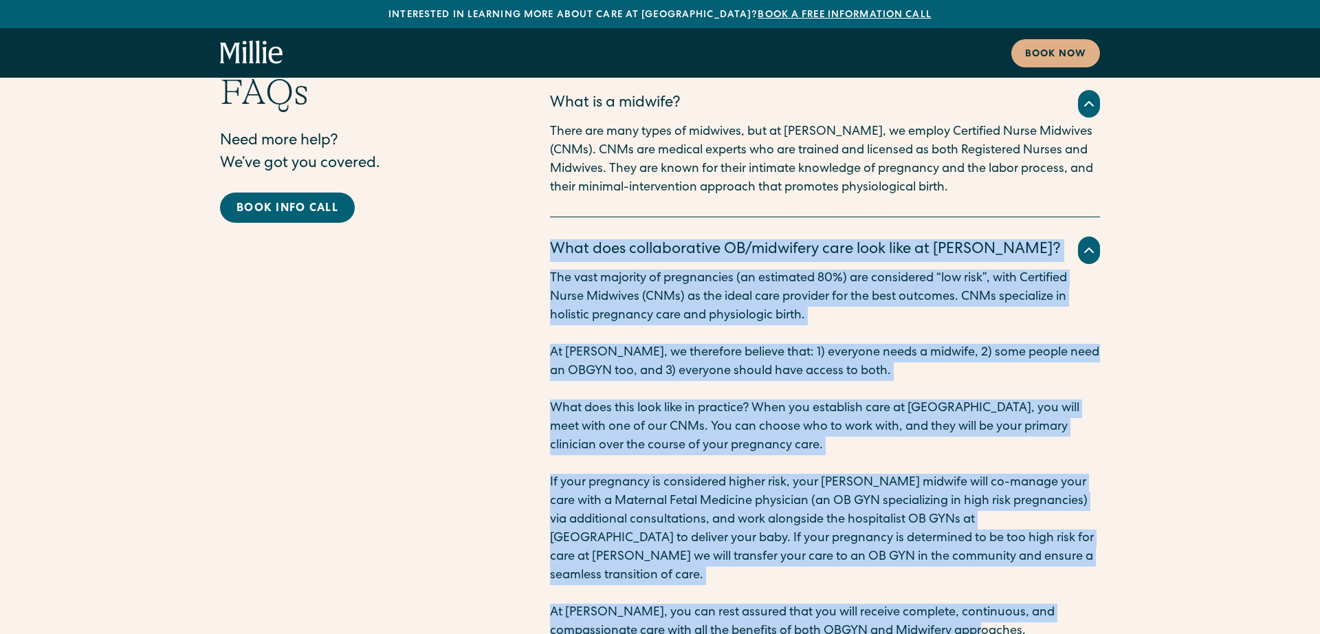
drag, startPoint x: 549, startPoint y: 132, endPoint x: 989, endPoint y: 508, distance: 578.8
click at [989, 508] on div "FAQs Need more help? We’ve got you covered. Book info call What is a midwife? T…" at bounding box center [660, 546] width 880 height 951
copy div "What does collaborative OB/midwifery care look like at Millie? The vast majorit…"
click at [1093, 242] on icon at bounding box center [1089, 250] width 16 height 16
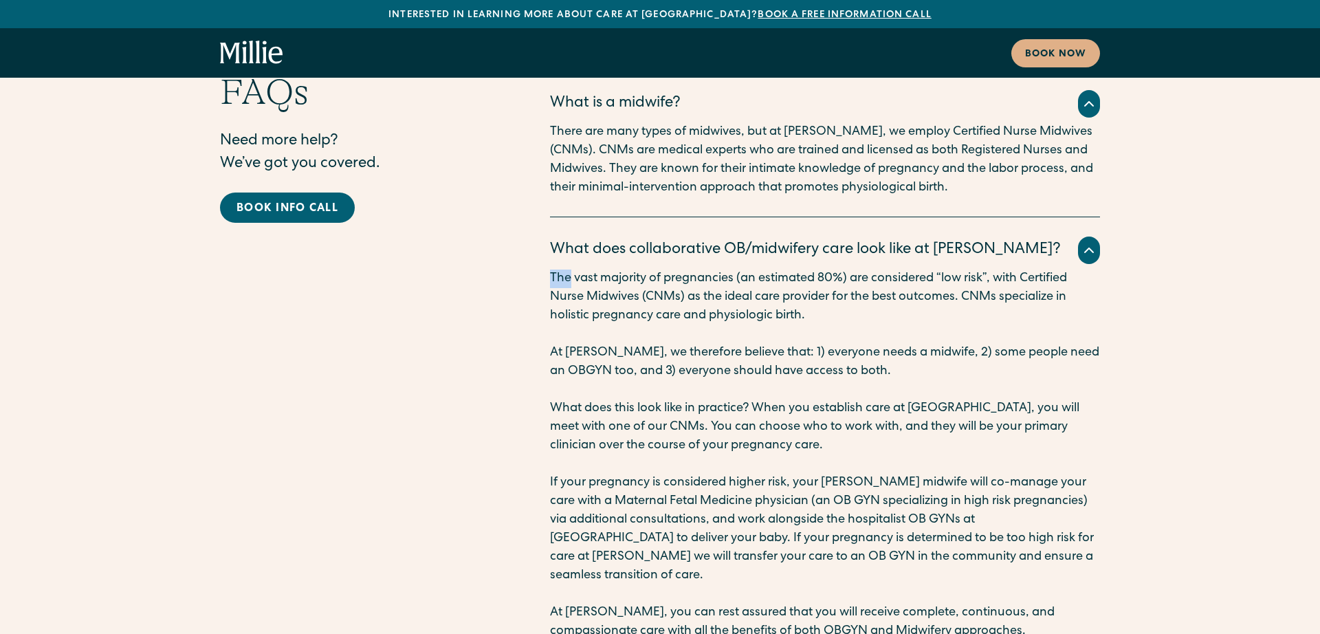
click at [1093, 242] on icon at bounding box center [1089, 250] width 16 height 16
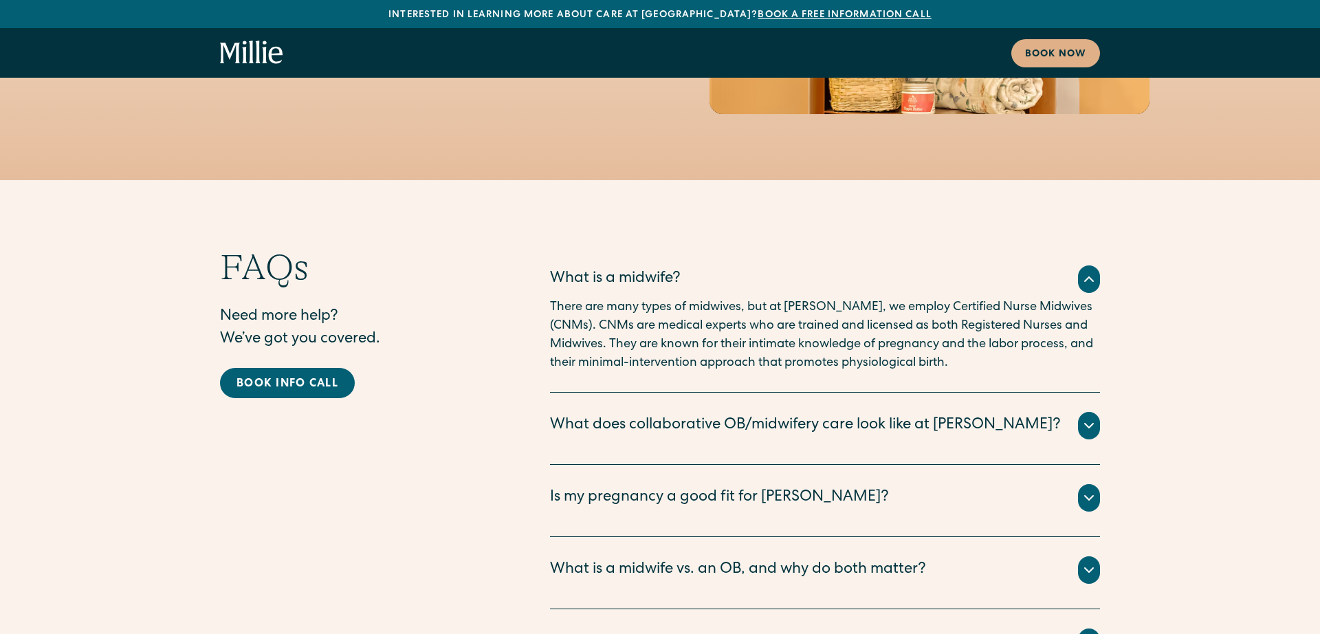
scroll to position [6693, 0]
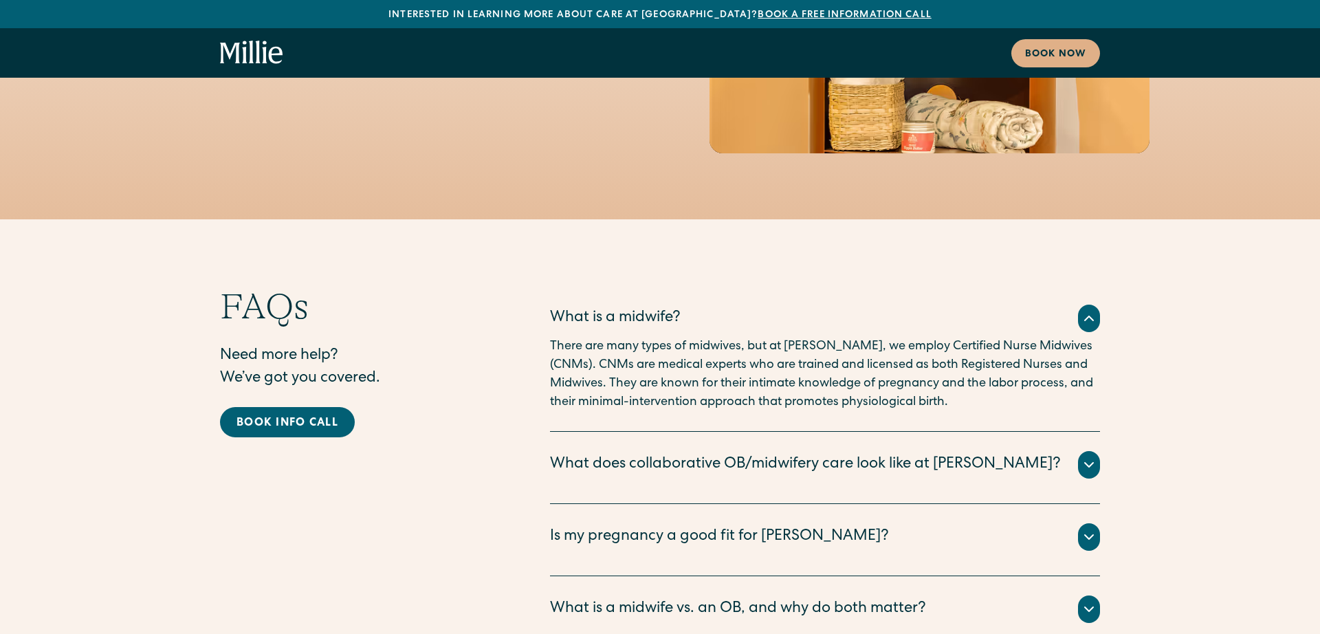
click at [1087, 463] on icon at bounding box center [1089, 465] width 8 height 4
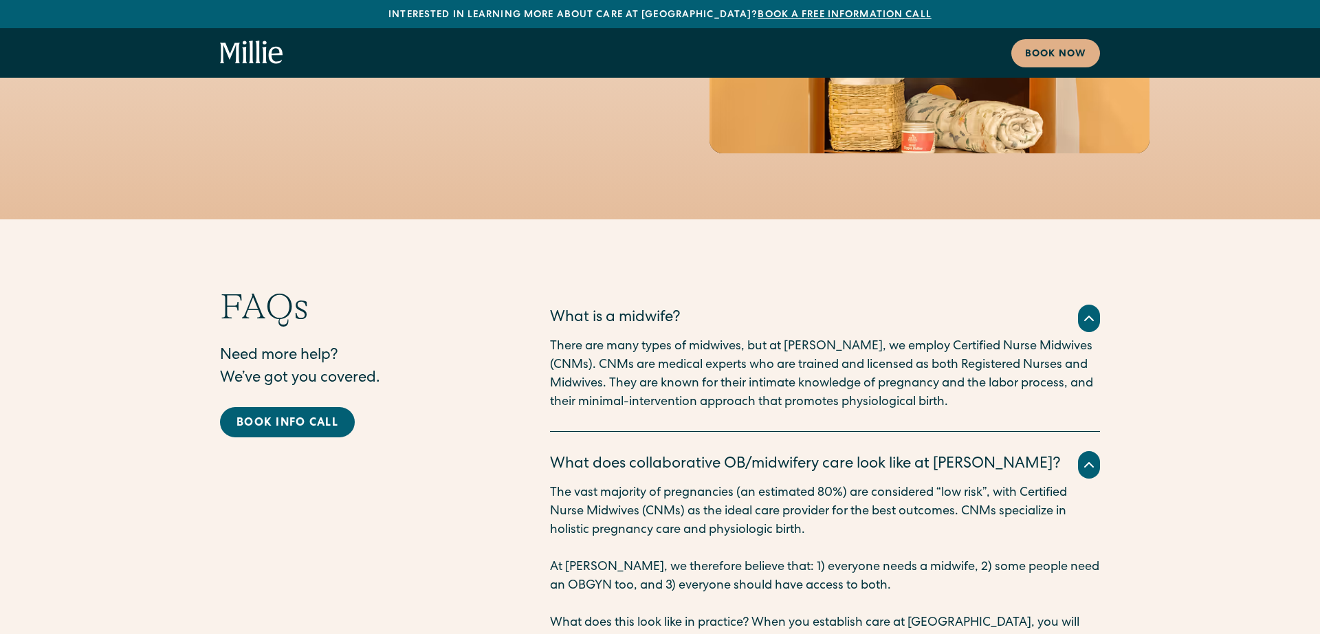
click at [1087, 463] on icon at bounding box center [1089, 465] width 8 height 4
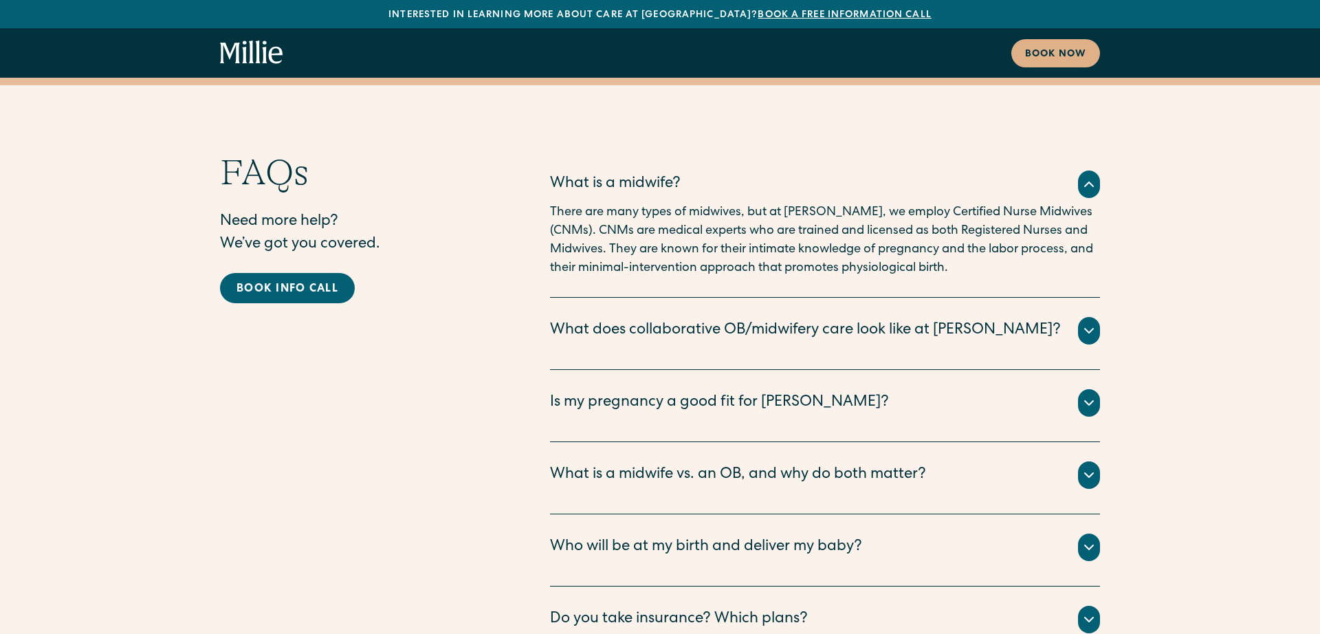
scroll to position [6802, 0]
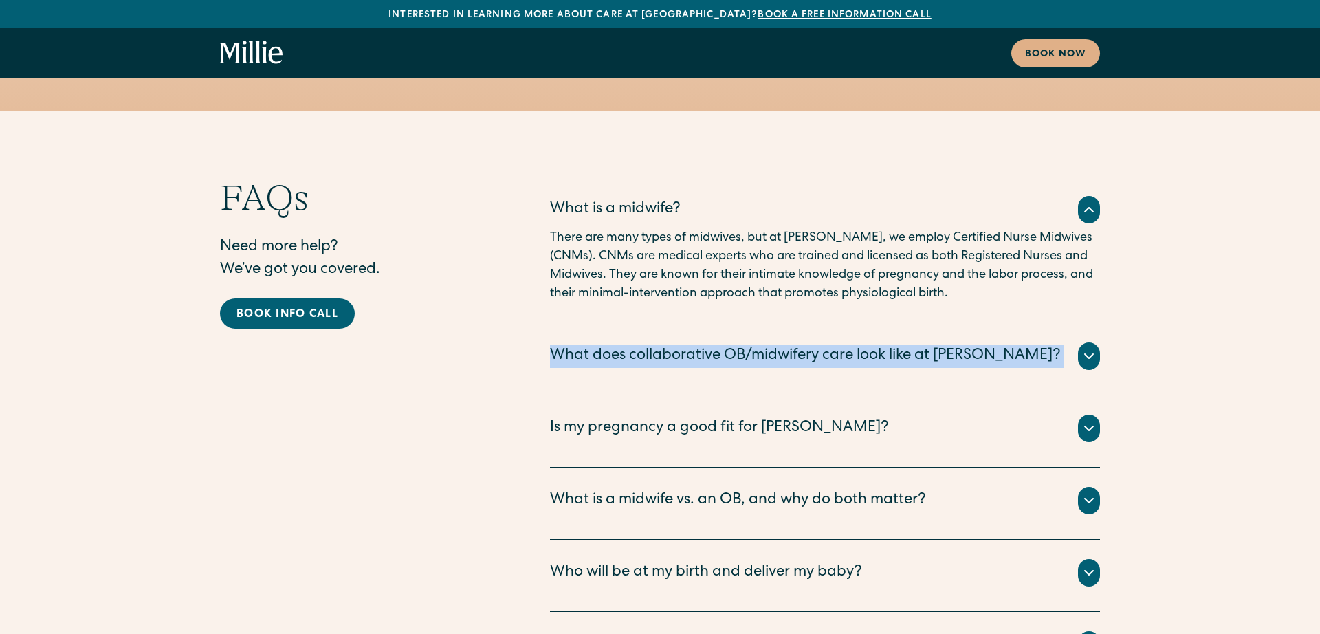
drag, startPoint x: 1002, startPoint y: 232, endPoint x: 553, endPoint y: 238, distance: 448.9
click at [553, 342] on div "What does collaborative OB/midwifery care look like at [PERSON_NAME]?" at bounding box center [825, 355] width 550 height 27
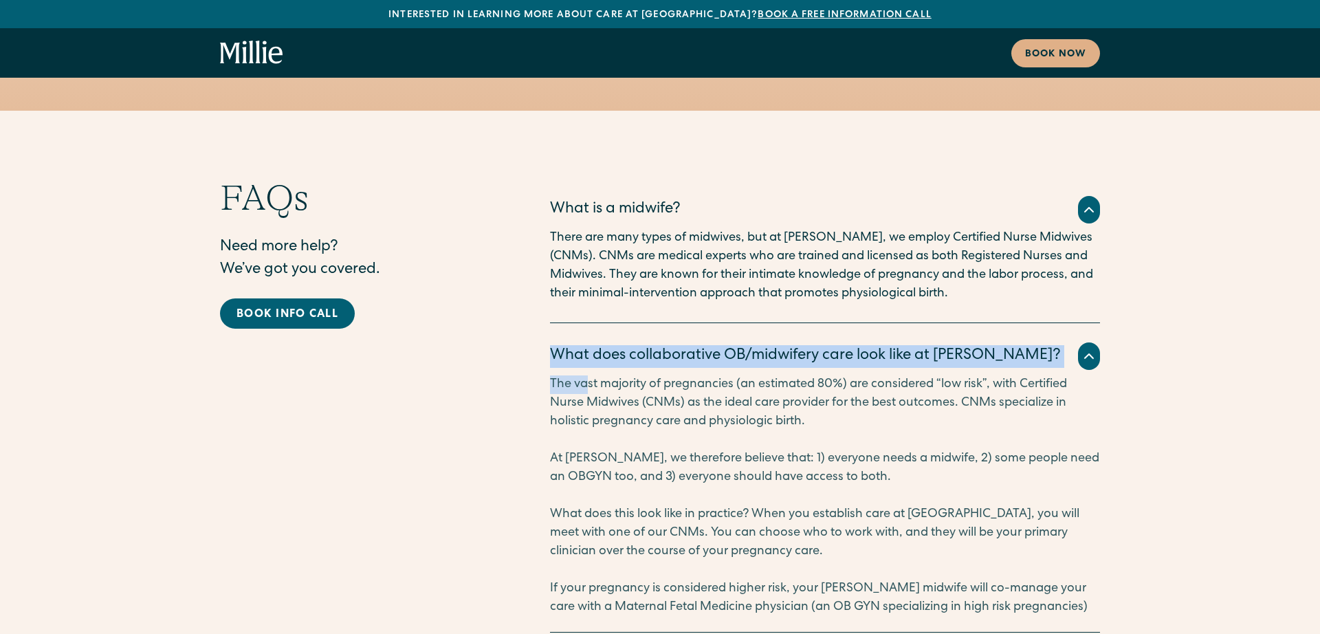
copy div "What does collaborative OB/midwifery care look like at Millie? The va"
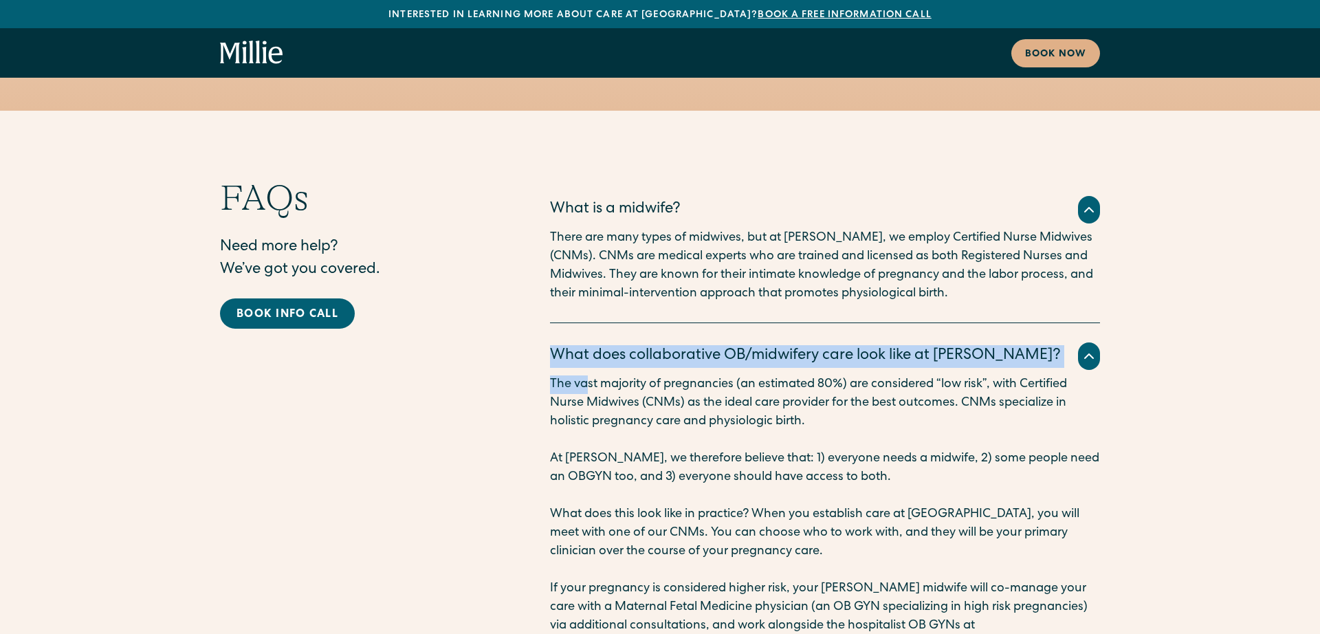
click at [640, 345] on div "What does collaborative OB/midwifery care look like at [PERSON_NAME]?" at bounding box center [805, 356] width 511 height 23
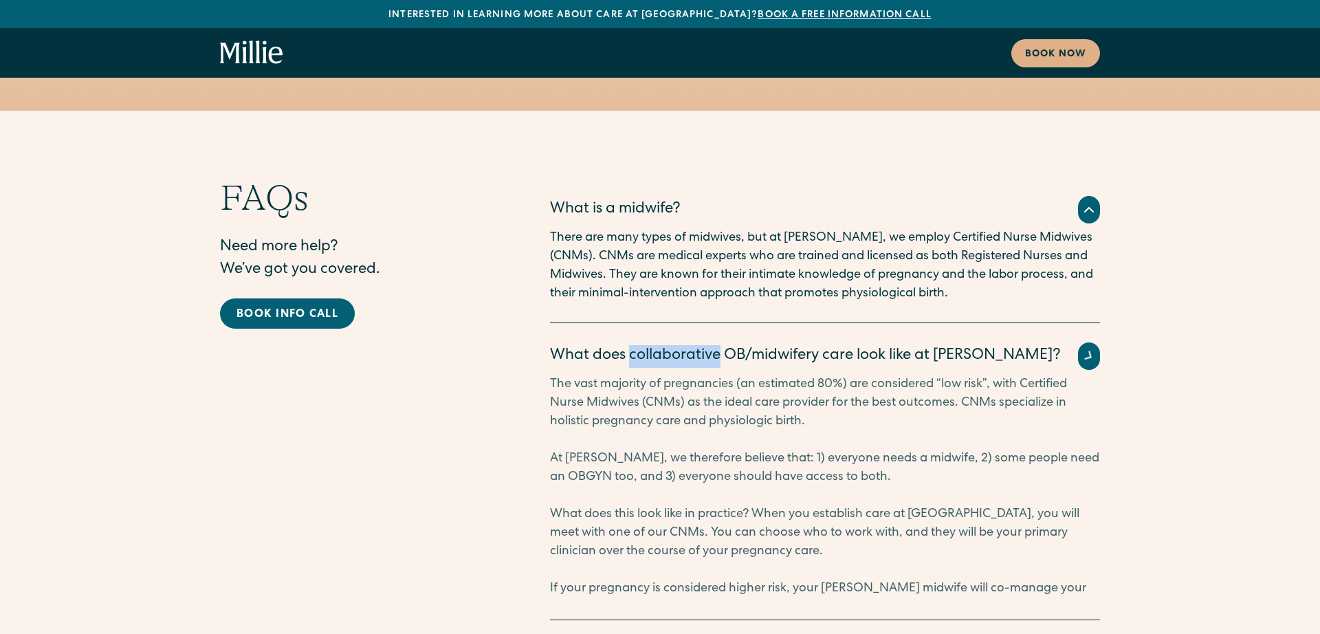
click at [640, 345] on div "What does collaborative OB/midwifery care look like at [PERSON_NAME]?" at bounding box center [805, 356] width 511 height 23
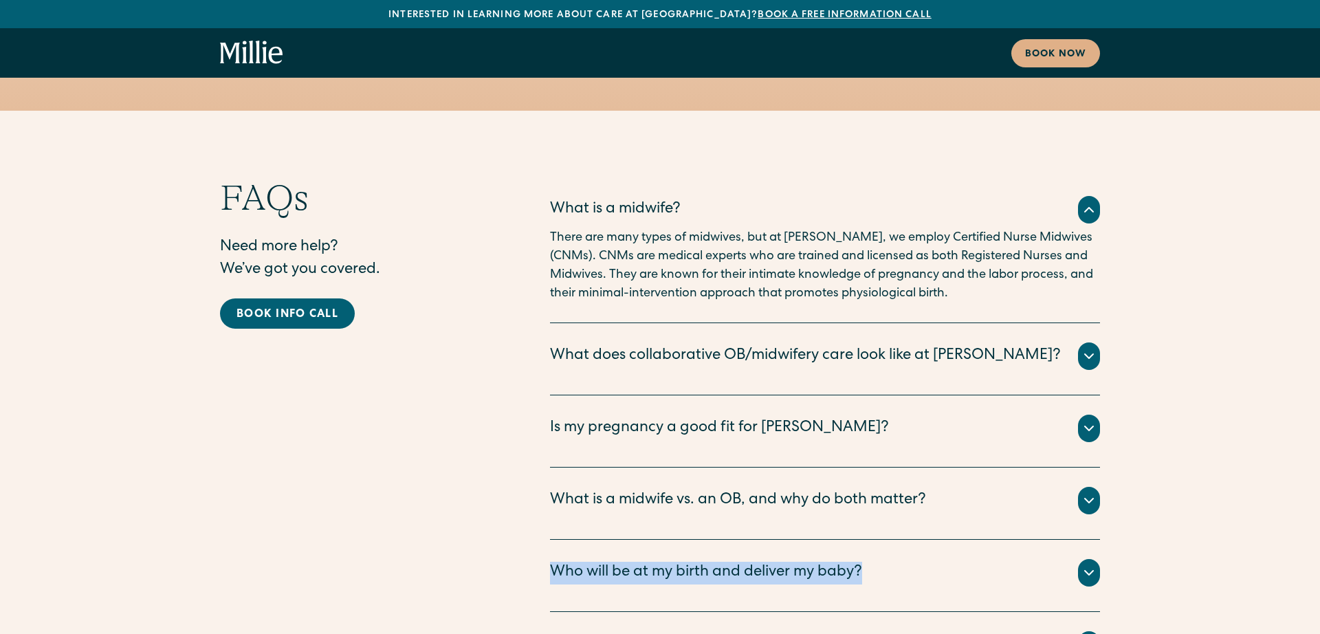
drag, startPoint x: 553, startPoint y: 447, endPoint x: 878, endPoint y: 450, distance: 324.5
click at [878, 559] on div "Who will be at my birth and deliver my baby?" at bounding box center [825, 572] width 550 height 27
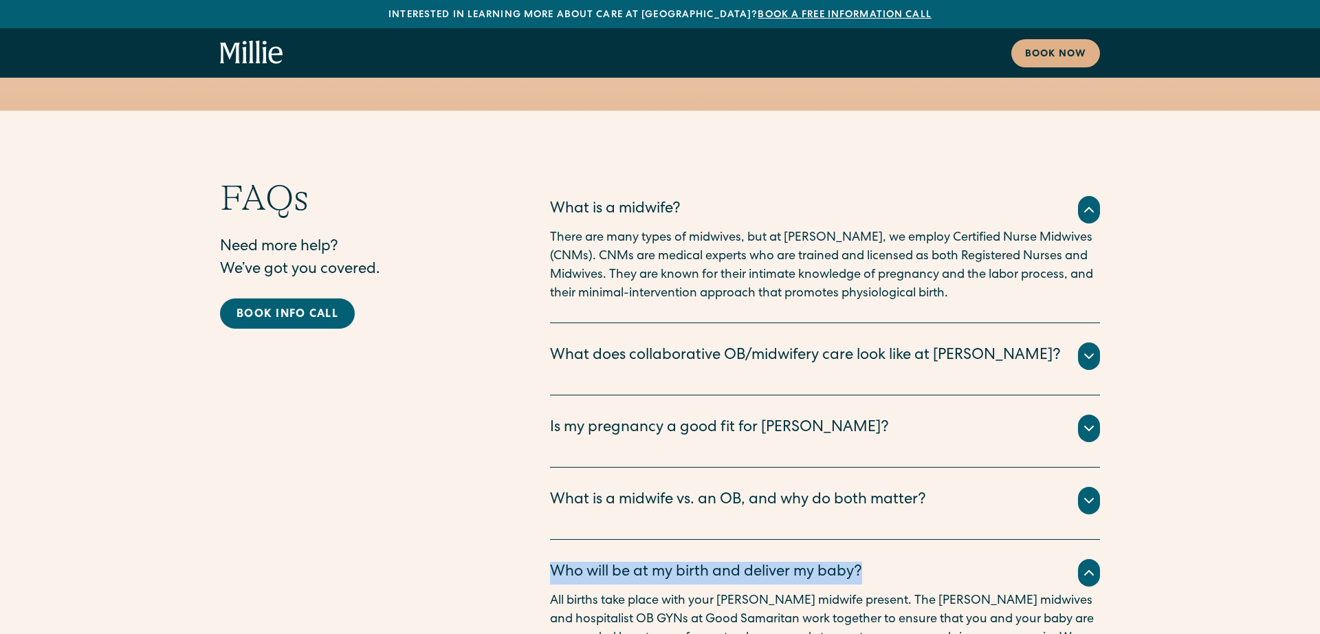
copy div "Who will be at my birth and deliver my baby?"
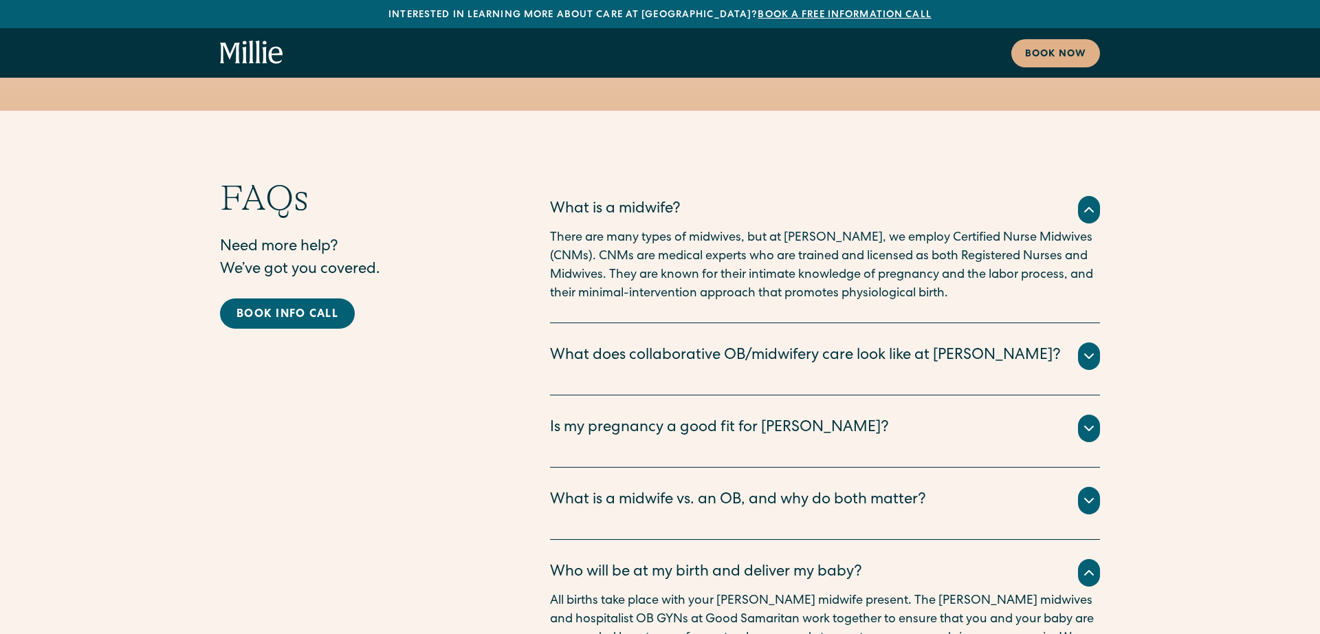
click at [1087, 564] on icon at bounding box center [1089, 572] width 16 height 16
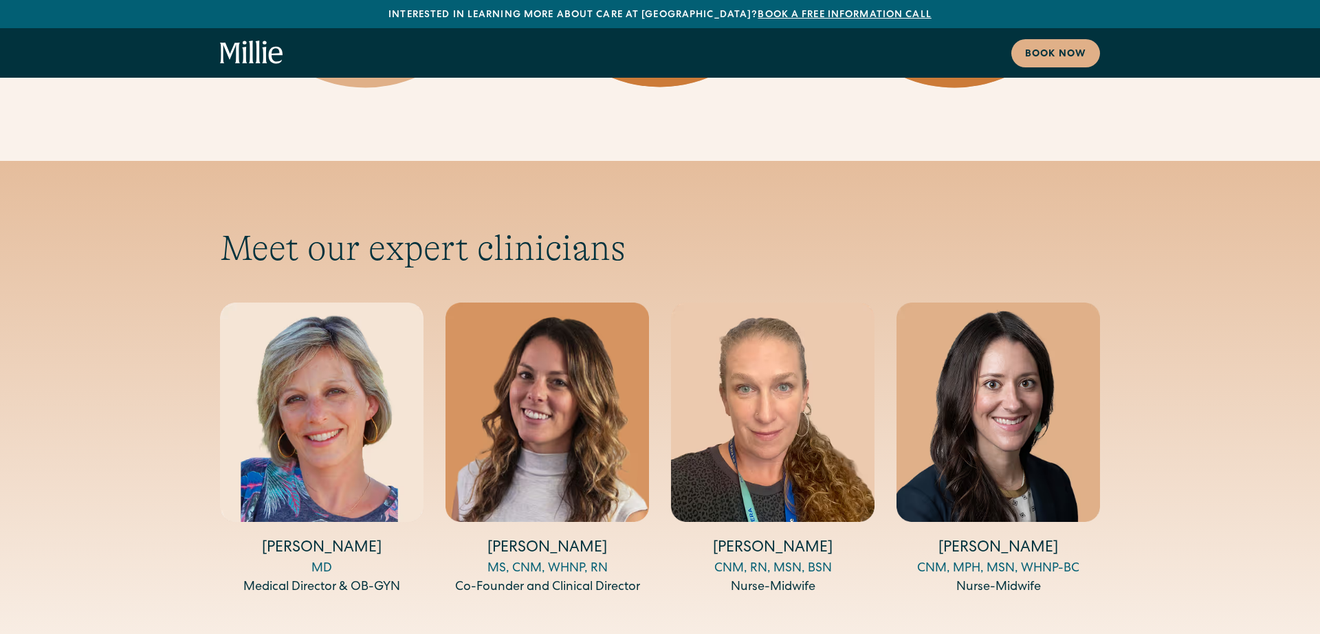
scroll to position [4459, 0]
